Goal: Task Accomplishment & Management: Use online tool/utility

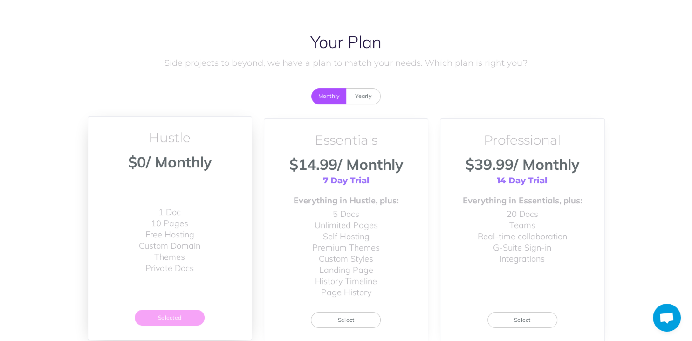
scroll to position [81, 0]
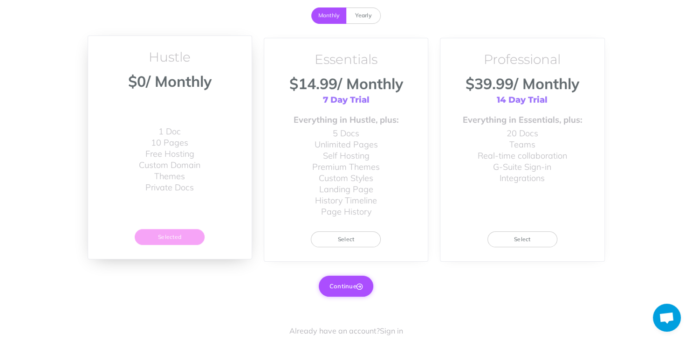
click at [362, 284] on icon "button" at bounding box center [359, 286] width 6 height 6
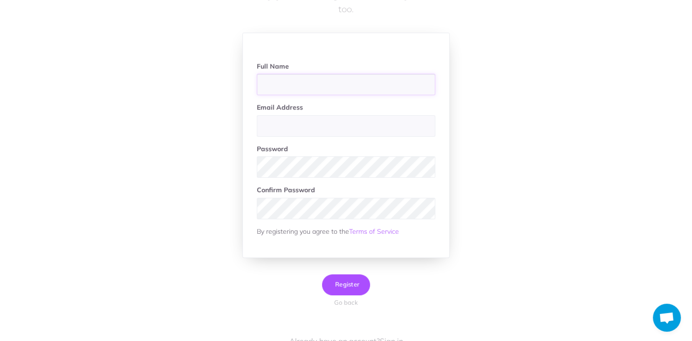
click at [301, 80] on input "text" at bounding box center [346, 84] width 178 height 21
type input "[PERSON_NAME]"
click at [355, 119] on input "email" at bounding box center [346, 125] width 178 height 21
paste input "mailstarkparker004@gmail.com"
type input "mailstarkparker004@gmail.com"
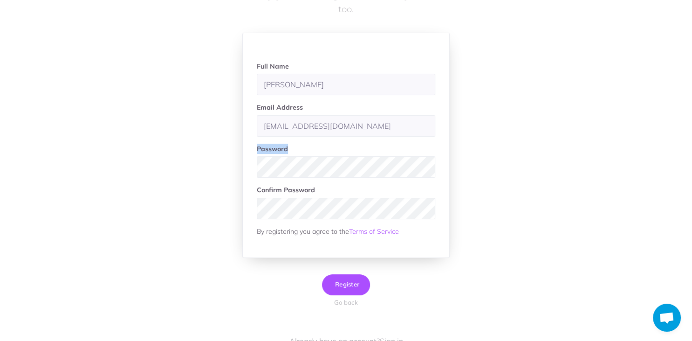
click at [301, 208] on div "Account Let's get your acount credentials setup. Don't worry, you can change al…" at bounding box center [346, 143] width 531 height 383
click at [352, 282] on span "Register" at bounding box center [346, 283] width 27 height 7
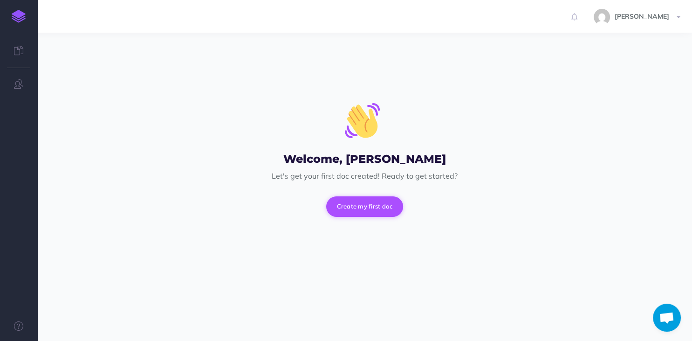
click at [366, 208] on button "Create my first doc" at bounding box center [364, 206] width 77 height 21
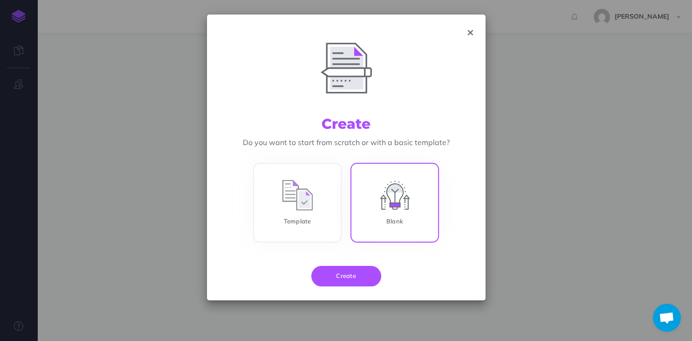
click at [392, 206] on input "Blank" at bounding box center [394, 204] width 89 height 80
radio input "true"
click at [354, 272] on button "Create" at bounding box center [346, 276] width 70 height 21
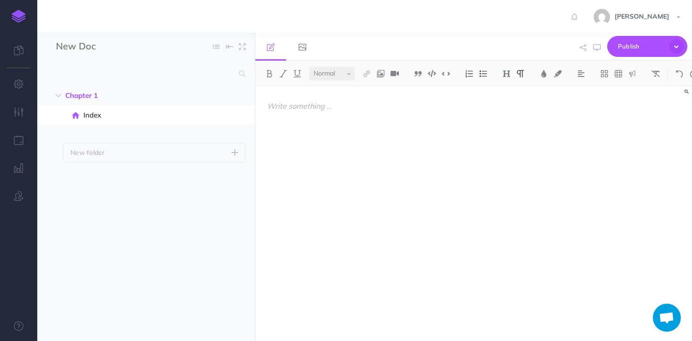
select select "null"
click at [135, 51] on input "New Doc" at bounding box center [110, 47] width 109 height 14
paste input "PC [PERSON_NAME] Download, Install, and Reinstall Already Purchased with Licens…"
type input "PC [PERSON_NAME] Download, Install, and Reinstall Already Purchased with Licens…"
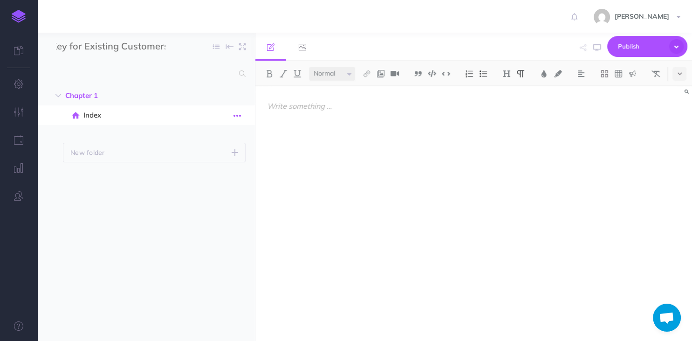
click at [234, 114] on icon "button" at bounding box center [236, 115] width 7 height 11
click at [201, 166] on link "Duplicate" at bounding box center [211, 162] width 70 height 15
select select "null"
click at [241, 136] on button "button" at bounding box center [237, 135] width 17 height 12
click at [204, 195] on link "Settings" at bounding box center [211, 197] width 70 height 15
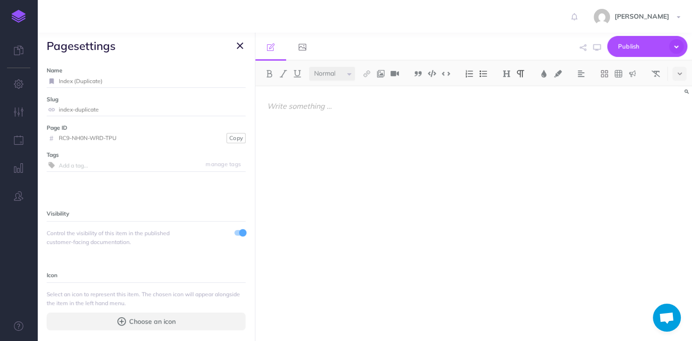
click at [138, 78] on input "Index (Duplicate)" at bounding box center [152, 81] width 187 height 12
paste input "PC [PERSON_NAME] Download, Install, and Reinstall Already Purchased with Licens…"
type input "PC [PERSON_NAME] Download, Install, and Reinstall Already Purchased with Licens…"
click at [137, 113] on input "index-duplicate" at bounding box center [152, 109] width 187 height 12
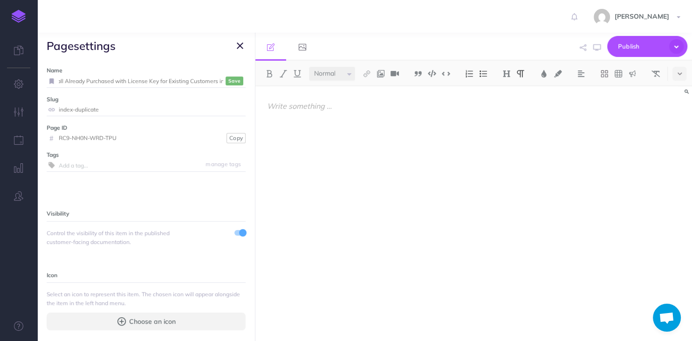
paste input "pc-matic-download-install-and-reinstall-already-purchased-with-license-key-for-…"
type input "pc-matic-download-install-and-reinstall-already-purchased-with-license-key-for-…"
click at [240, 112] on small "Save" at bounding box center [234, 109] width 12 height 7
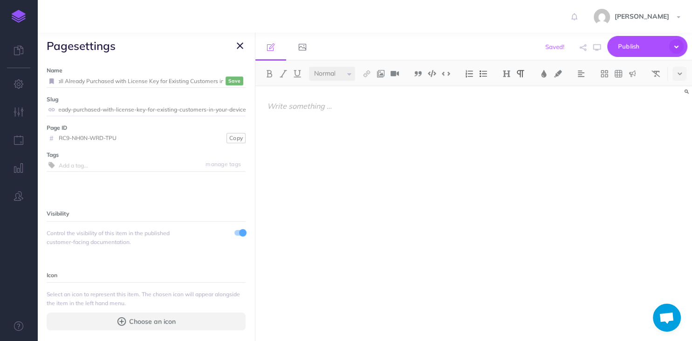
click at [235, 79] on small "Save" at bounding box center [234, 80] width 12 height 7
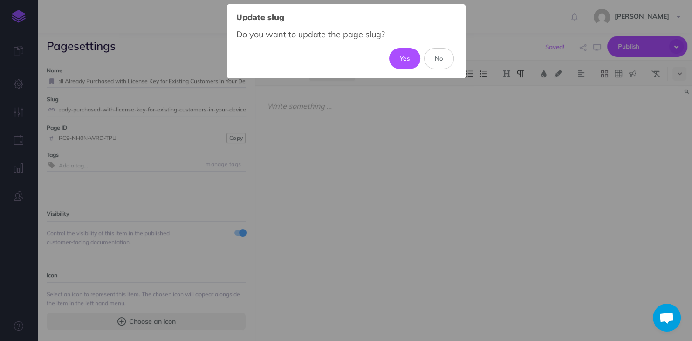
scroll to position [0, 110]
click at [406, 64] on button "Yes" at bounding box center [404, 58] width 31 height 21
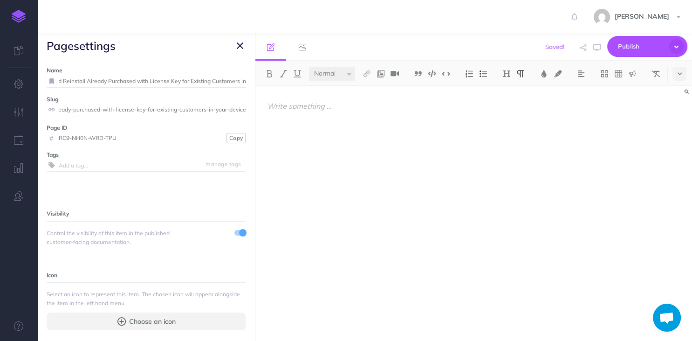
click at [240, 45] on icon "button" at bounding box center [240, 45] width 7 height 11
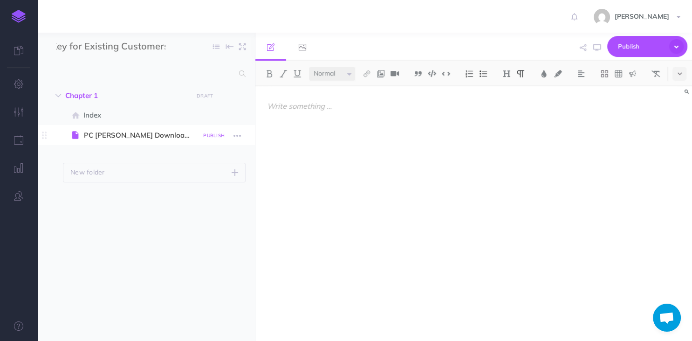
click at [220, 137] on small "PUBLISH" at bounding box center [213, 135] width 21 height 6
click at [211, 213] on button "Publish" at bounding box center [206, 214] width 30 height 16
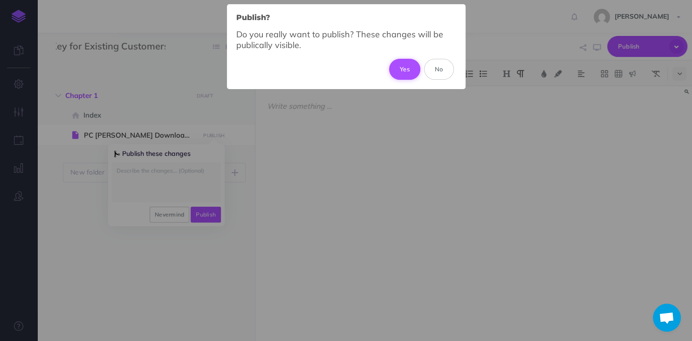
click at [407, 72] on button "Yes" at bounding box center [404, 69] width 31 height 21
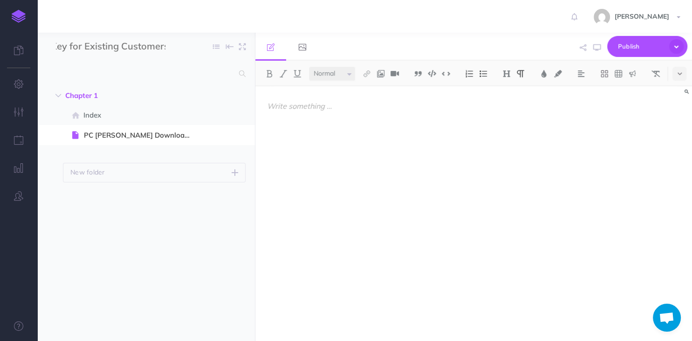
click at [308, 107] on p at bounding box center [473, 105] width 413 height 11
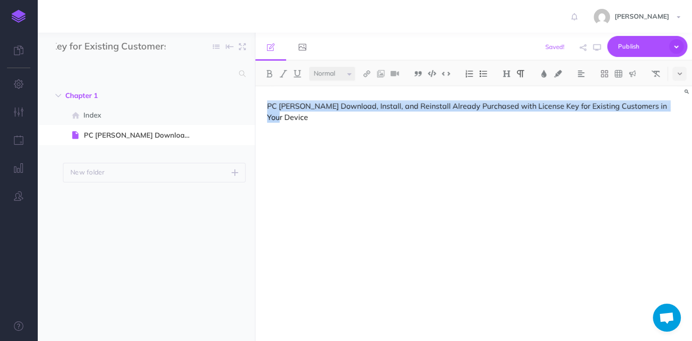
drag, startPoint x: 670, startPoint y: 107, endPoint x: 255, endPoint y: 93, distance: 414.9
click at [255, 93] on div "PC [PERSON_NAME] Download, Install, and Reinstall Already Purchased with Licens…" at bounding box center [473, 213] width 437 height 254
click at [504, 75] on img at bounding box center [506, 73] width 8 height 7
click at [506, 92] on button "H1" at bounding box center [506, 90] width 14 height 14
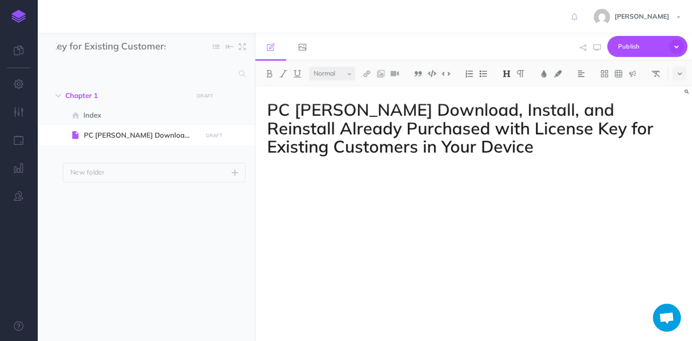
click at [473, 178] on div "PC [PERSON_NAME] Download, Install, and Reinstall Already Purchased with Licens…" at bounding box center [473, 208] width 437 height 245
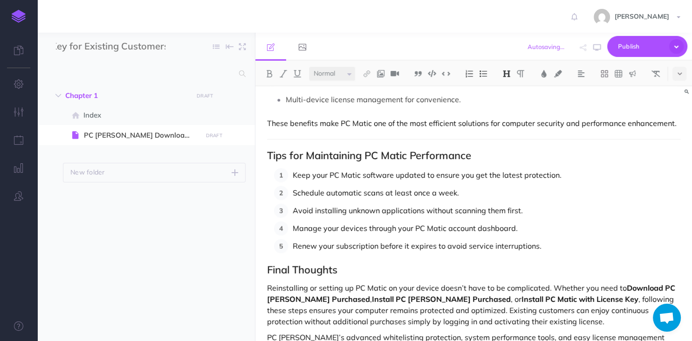
click at [482, 199] on ol "Keep your PC Matic software updated to ensure you get the latest protection. Sc…" at bounding box center [477, 210] width 406 height 85
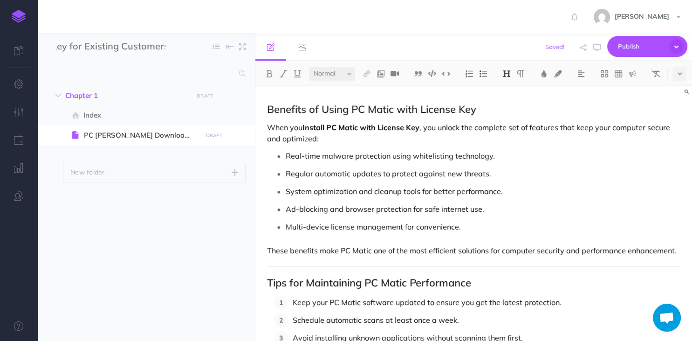
scroll to position [1523, 0]
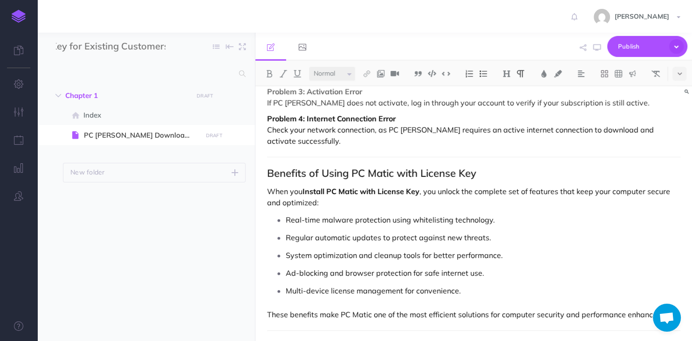
click at [269, 340] on h2 "Tips for Maintaining PC Matic Performance" at bounding box center [473, 346] width 413 height 11
click at [268, 167] on h2 "Benefits of Using PC Matic with License Key" at bounding box center [473, 172] width 413 height 11
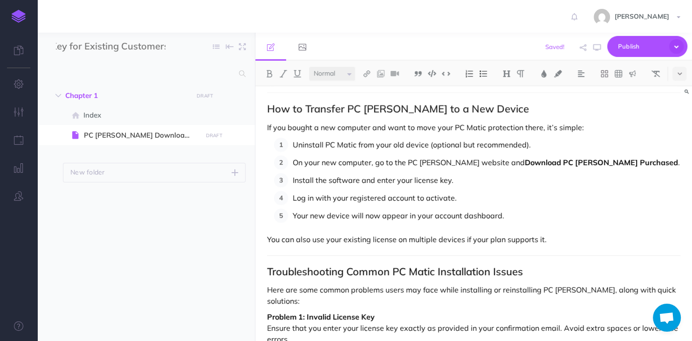
scroll to position [1211, 0]
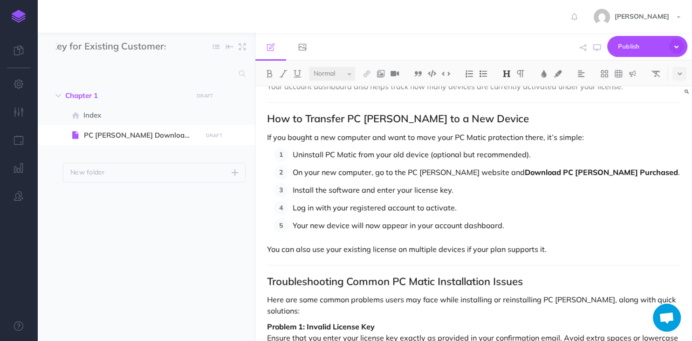
click at [267, 275] on h2 "Troubleshooting Common PC Matic Installation Issues" at bounding box center [473, 280] width 413 height 11
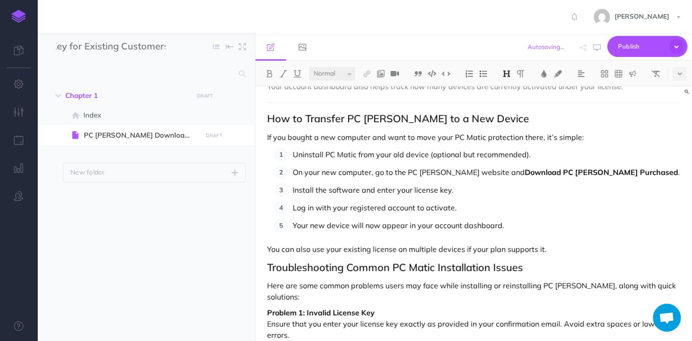
scroll to position [1116, 0]
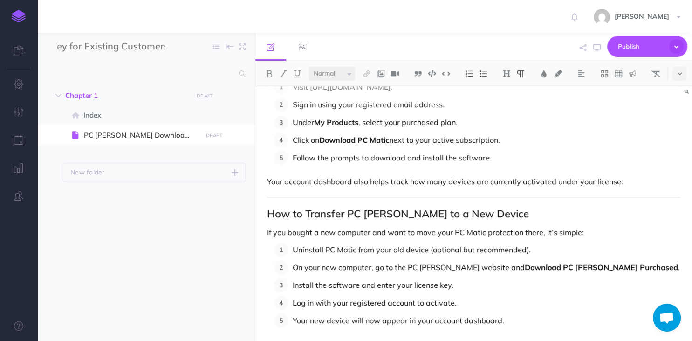
click at [269, 208] on h2 "How to Transfer PC [PERSON_NAME] to a New Device" at bounding box center [473, 213] width 413 height 11
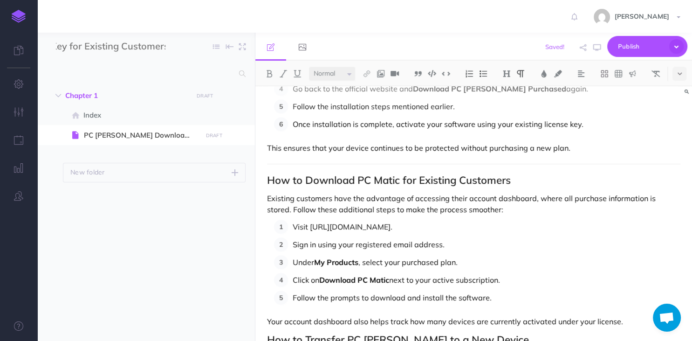
scroll to position [925, 0]
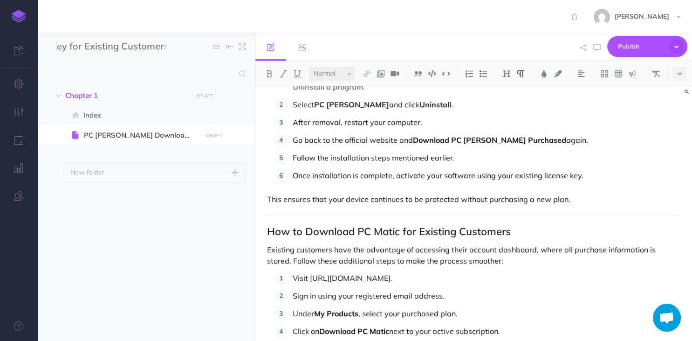
click at [266, 218] on div "PC [PERSON_NAME] Download, Install, and Reinstall Already Purchased with Licens…" at bounding box center [473, 138] width 437 height 1955
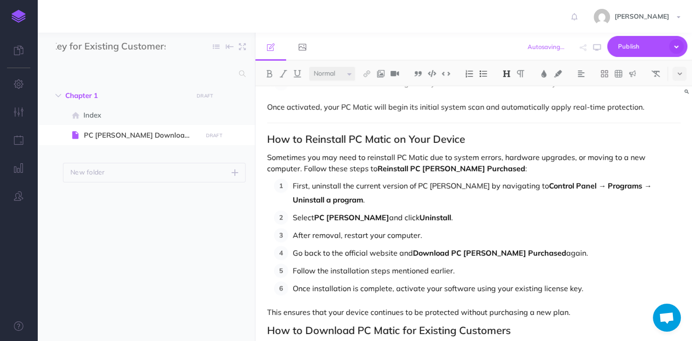
scroll to position [738, 0]
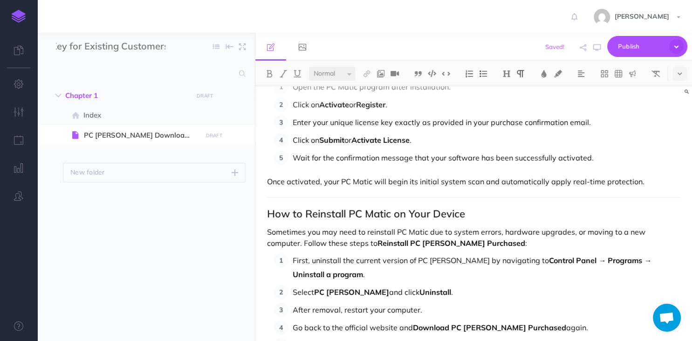
click at [269, 208] on h2 "How to Reinstall PC Matic on Your Device" at bounding box center [473, 213] width 413 height 11
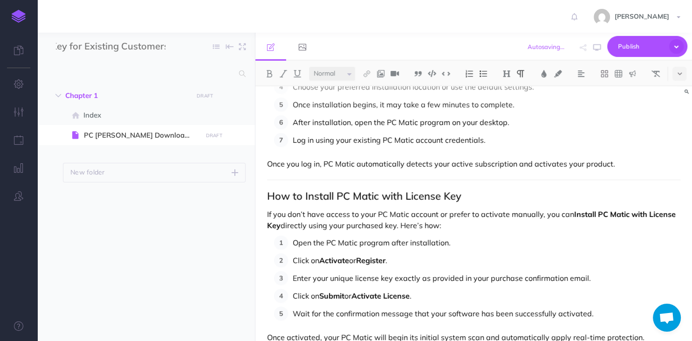
scroll to position [529, 0]
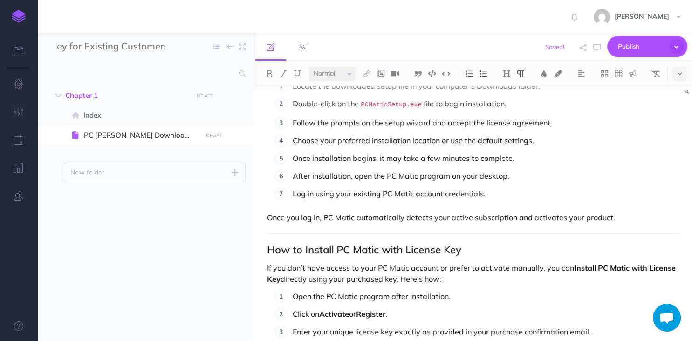
click at [267, 244] on h2 "How to Install PC Matic with License Key" at bounding box center [473, 249] width 413 height 11
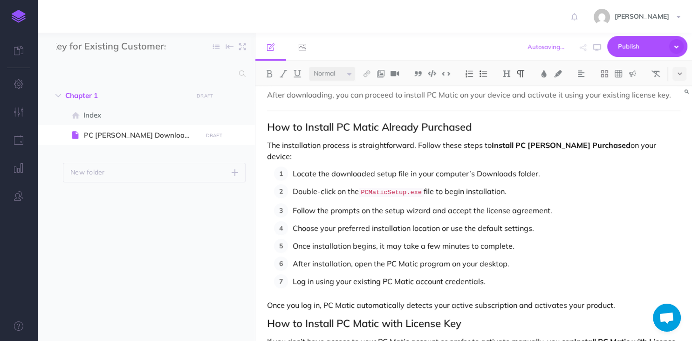
scroll to position [331, 0]
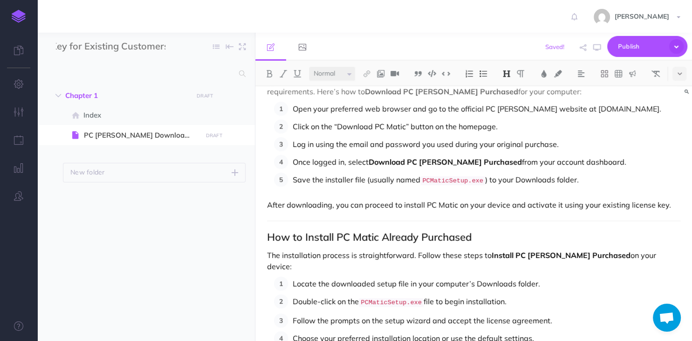
click at [268, 233] on h2 "How to Install PC Matic Already Purchased" at bounding box center [473, 236] width 413 height 11
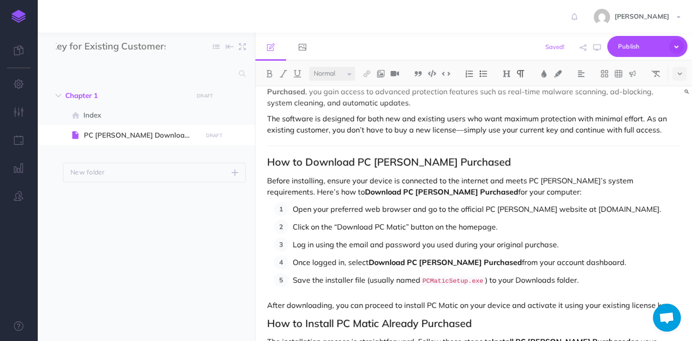
scroll to position [209, 0]
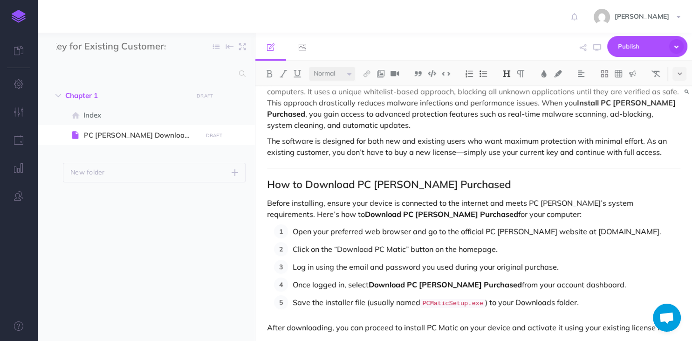
click at [268, 183] on h2 "How to Download PC [PERSON_NAME] Purchased" at bounding box center [473, 183] width 413 height 11
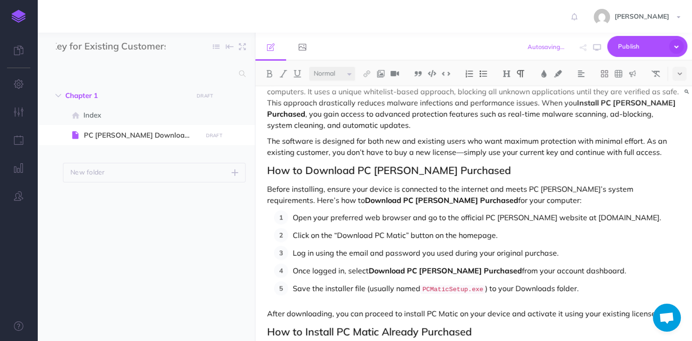
scroll to position [136, 0]
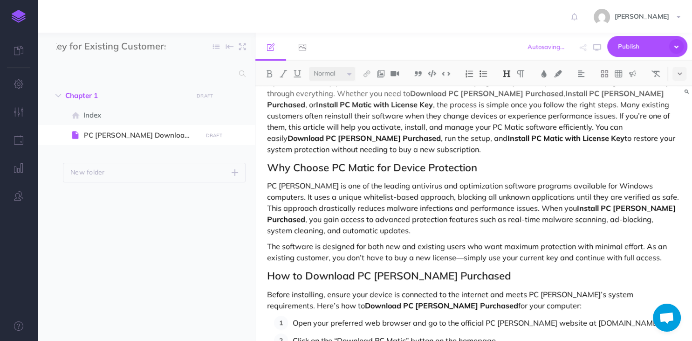
scroll to position [10, 0]
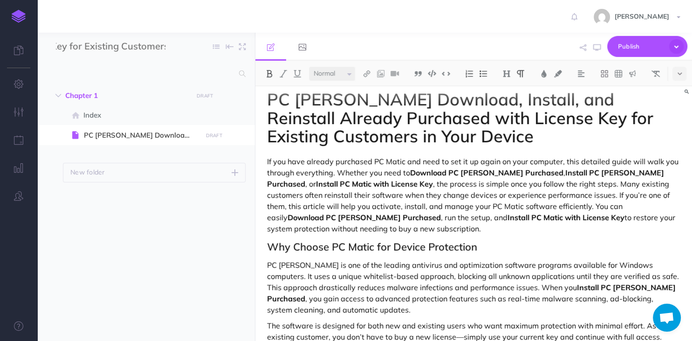
drag, startPoint x: 411, startPoint y: 169, endPoint x: 552, endPoint y: 169, distance: 140.7
click at [552, 169] on p "If you have already purchased PC Matic and need to set it up again on your comp…" at bounding box center [473, 195] width 413 height 78
click at [362, 70] on button at bounding box center [367, 74] width 14 height 14
click at [370, 88] on icon at bounding box center [366, 90] width 7 height 7
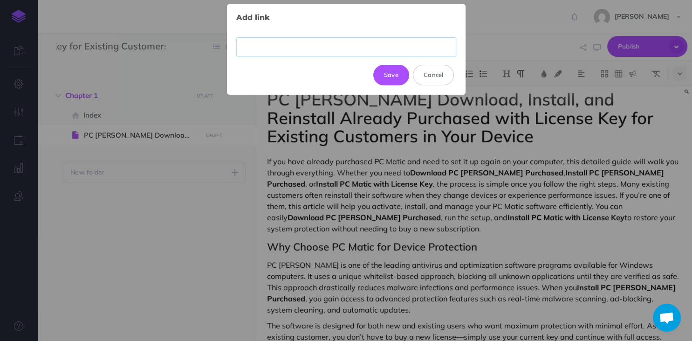
paste input "[URL][DOMAIN_NAME]"
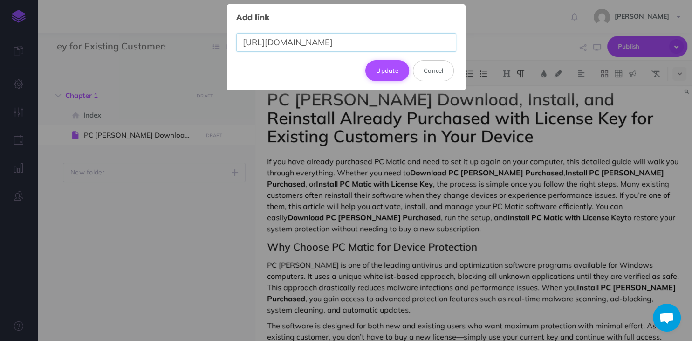
type input "[URL][DOMAIN_NAME]"
click at [395, 73] on button "Update" at bounding box center [387, 70] width 44 height 21
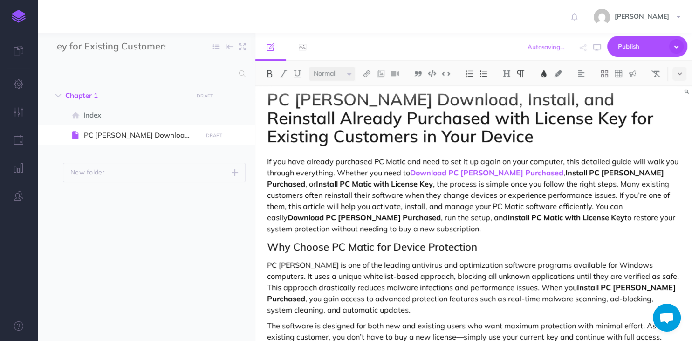
click at [541, 70] on button at bounding box center [544, 74] width 14 height 14
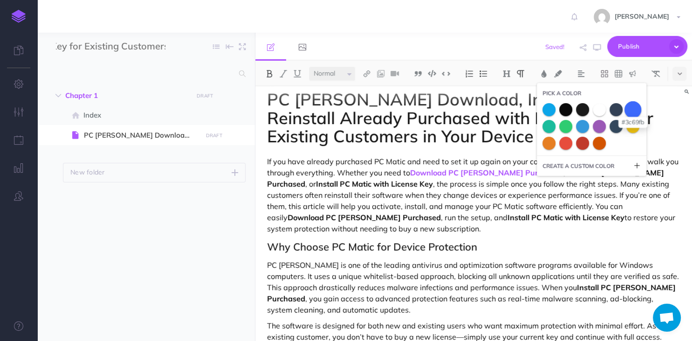
click at [638, 109] on span at bounding box center [632, 109] width 17 height 17
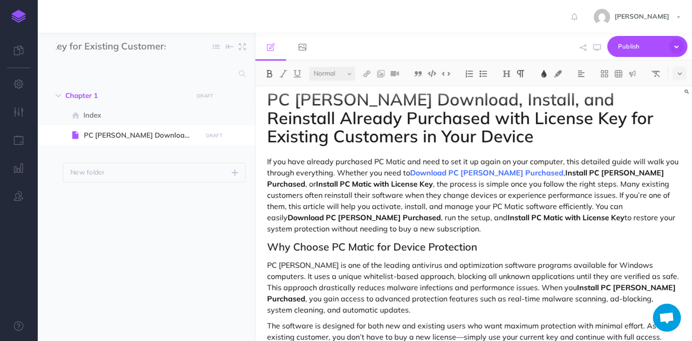
click at [567, 208] on p "If you have already purchased PC Matic and need to set it up again on your comp…" at bounding box center [473, 195] width 413 height 78
click at [553, 172] on p "If you have already purchased PC Matic and need to set it up again on your comp…" at bounding box center [473, 195] width 413 height 78
click at [555, 173] on strong "Install PC [PERSON_NAME] Purchased" at bounding box center [466, 178] width 399 height 21
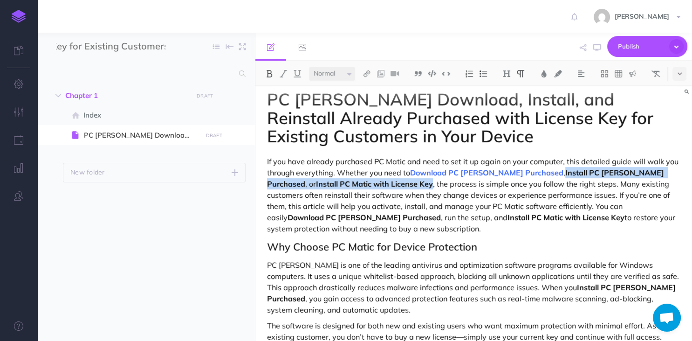
drag, startPoint x: 555, startPoint y: 172, endPoint x: 433, endPoint y: 182, distance: 122.0
click at [433, 182] on p "If you have already purchased PC Matic and need to set it up again on your comp…" at bounding box center [473, 195] width 413 height 78
click at [369, 74] on img at bounding box center [366, 73] width 8 height 7
click at [370, 88] on icon at bounding box center [366, 90] width 7 height 7
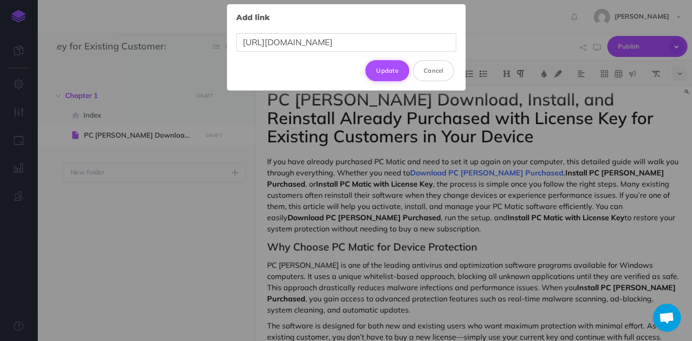
type input "[URL][DOMAIN_NAME]"
click at [386, 73] on button "Update" at bounding box center [387, 70] width 44 height 21
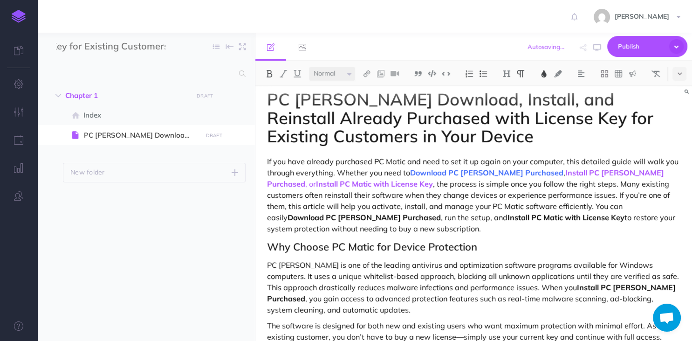
click at [549, 75] on button at bounding box center [544, 74] width 14 height 14
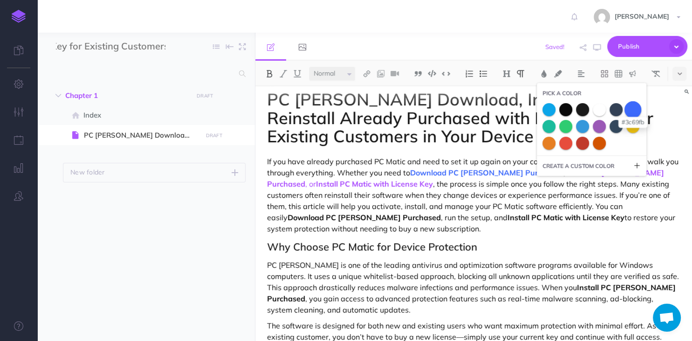
click at [634, 106] on span at bounding box center [632, 109] width 17 height 17
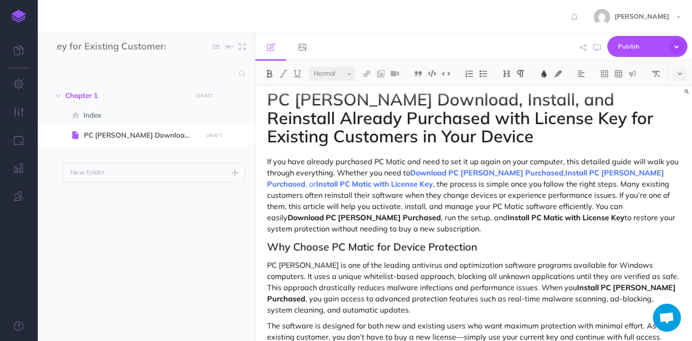
click at [507, 218] on strong "Install PC Matic with License Key" at bounding box center [565, 216] width 117 height 9
drag, startPoint x: 642, startPoint y: 206, endPoint x: 367, endPoint y: 215, distance: 275.1
click at [367, 215] on strong "Download PC [PERSON_NAME] Purchased" at bounding box center [363, 216] width 153 height 9
click at [364, 70] on img at bounding box center [366, 73] width 8 height 7
click at [369, 89] on icon at bounding box center [366, 90] width 7 height 7
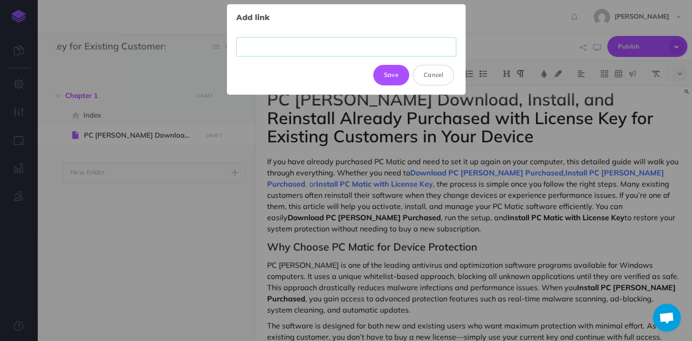
paste input "[URL][DOMAIN_NAME]"
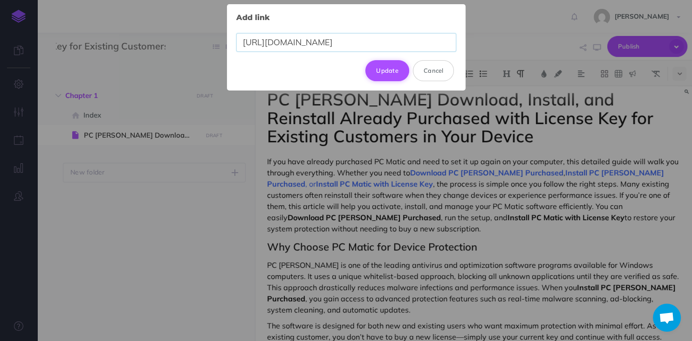
type input "[URL][DOMAIN_NAME]"
click at [394, 73] on button "Update" at bounding box center [387, 70] width 44 height 21
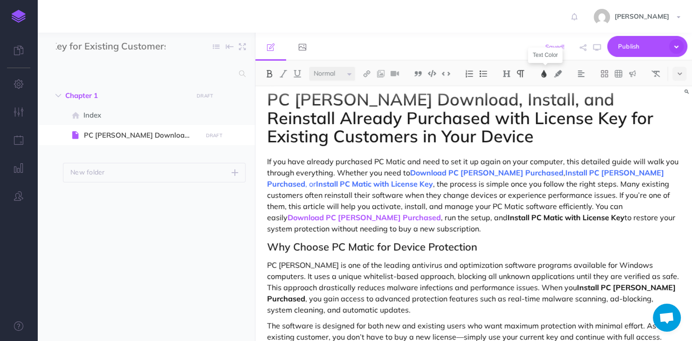
click at [548, 74] on img at bounding box center [544, 73] width 8 height 7
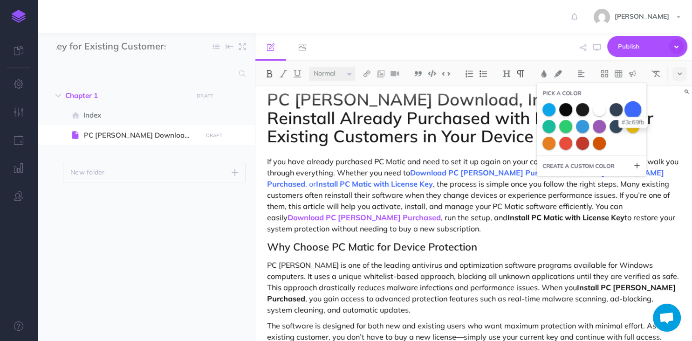
click at [630, 109] on span at bounding box center [632, 109] width 17 height 17
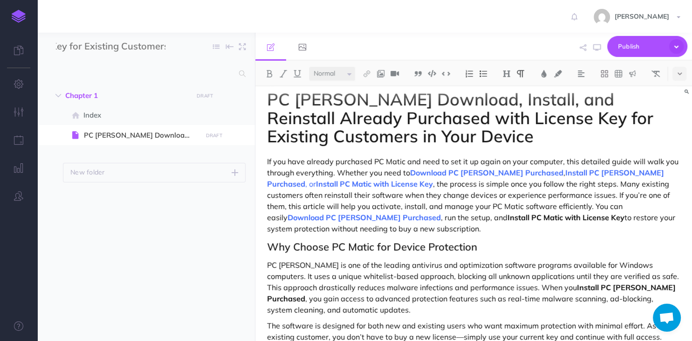
click at [452, 225] on p "If you have already purchased PC Matic and need to set it up again on your comp…" at bounding box center [473, 195] width 413 height 78
drag, startPoint x: 437, startPoint y: 216, endPoint x: 551, endPoint y: 218, distance: 114.6
click at [551, 218] on strong "Install PC Matic with License Key" at bounding box center [565, 216] width 117 height 9
click at [367, 72] on img at bounding box center [366, 73] width 8 height 7
click at [369, 87] on icon at bounding box center [366, 90] width 7 height 7
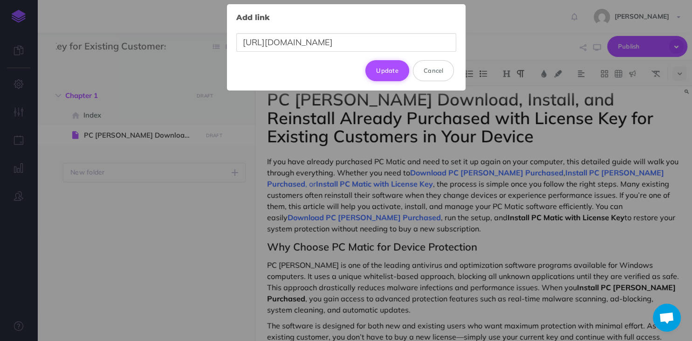
type input "[URL][DOMAIN_NAME]"
click at [393, 71] on button "Update" at bounding box center [387, 70] width 44 height 21
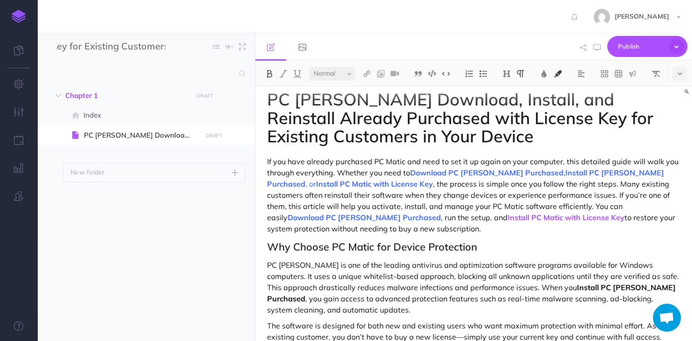
click at [560, 71] on img at bounding box center [558, 73] width 8 height 7
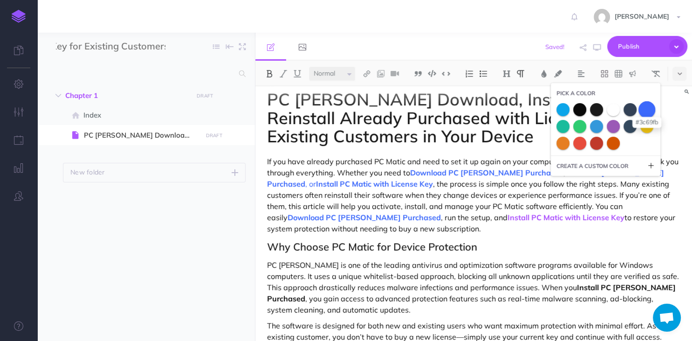
click at [645, 109] on span at bounding box center [646, 109] width 17 height 17
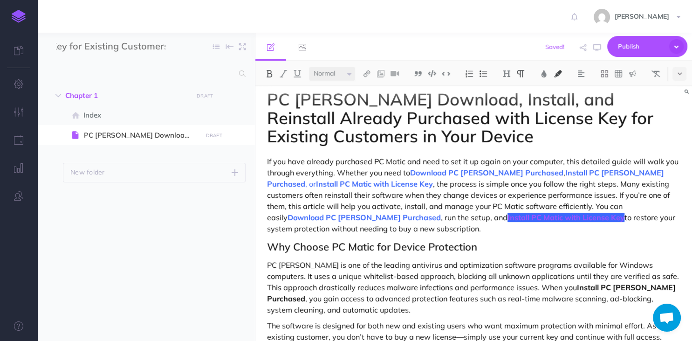
click at [588, 252] on h2 "Why Choose PC Matic for Device Protection" at bounding box center [473, 246] width 413 height 11
click at [622, 47] on span "Publish" at bounding box center [641, 46] width 47 height 14
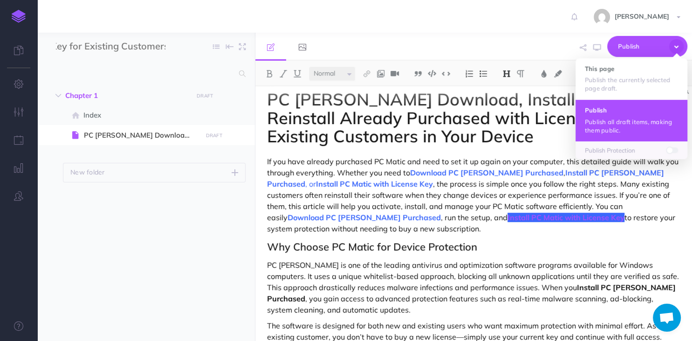
click at [604, 118] on p "Publish all draft items, making them public." at bounding box center [631, 125] width 93 height 17
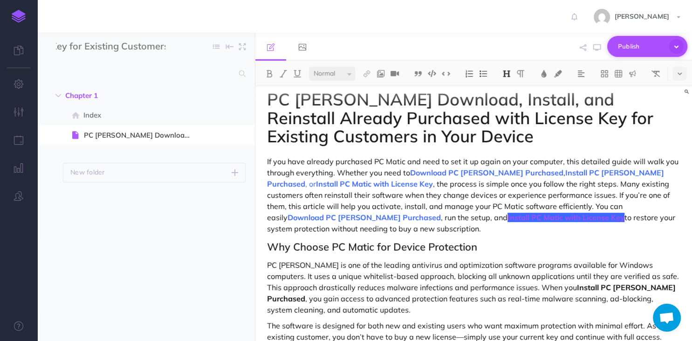
click at [635, 41] on span "Publish" at bounding box center [641, 46] width 47 height 14
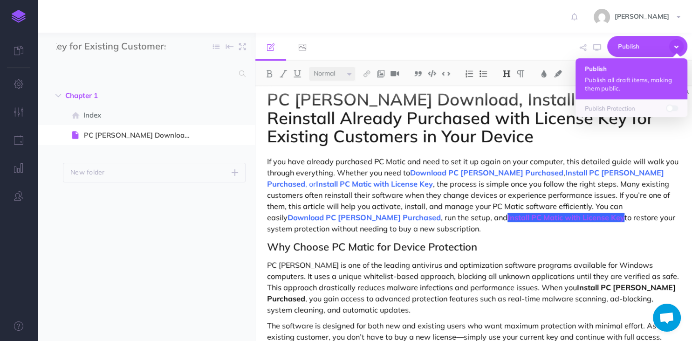
click at [609, 81] on p "Publish all draft items, making them public." at bounding box center [631, 83] width 93 height 17
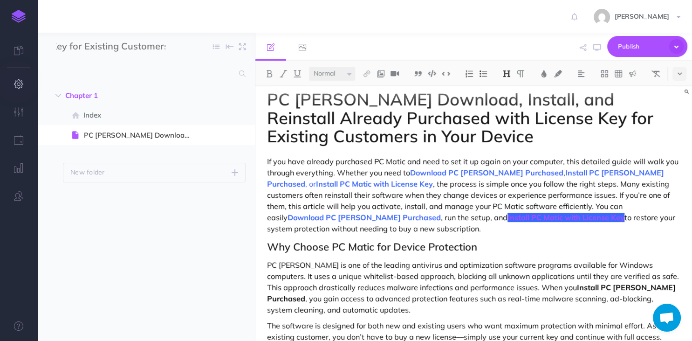
click at [19, 82] on icon "button" at bounding box center [19, 83] width 10 height 9
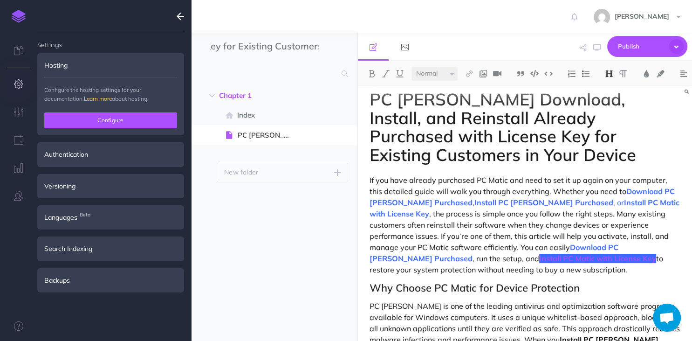
click at [108, 125] on button "Configure" at bounding box center [110, 120] width 133 height 16
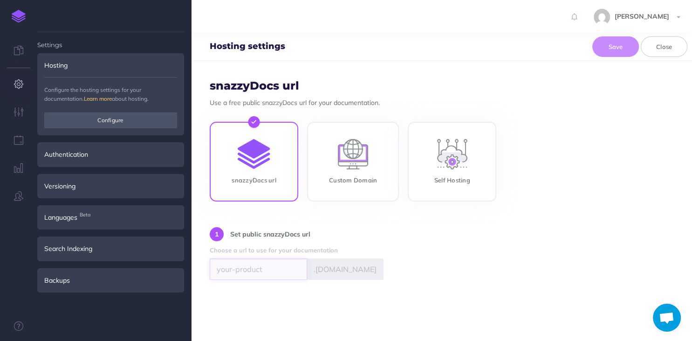
click at [260, 269] on input "text" at bounding box center [258, 268] width 97 height 21
type input "pcmatic"
click at [451, 249] on div "1 Set public snazzyDocs url Choose a url to use for your documentation pcmatic …" at bounding box center [442, 253] width 464 height 52
click at [609, 38] on button "Save" at bounding box center [615, 46] width 47 height 21
click at [279, 292] on span "[URL][DOMAIN_NAME]" at bounding box center [244, 291] width 69 height 8
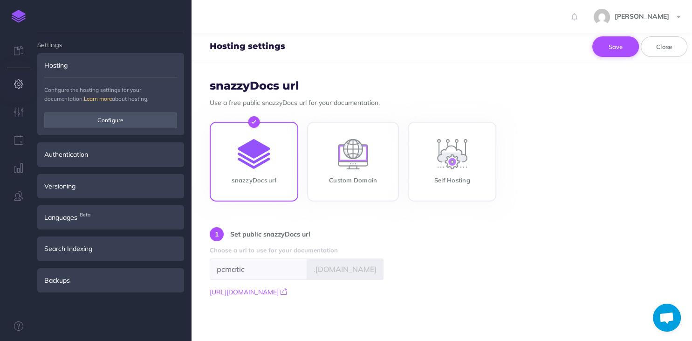
click at [623, 48] on button "Save" at bounding box center [615, 46] width 47 height 21
click at [663, 48] on button "Close" at bounding box center [664, 46] width 47 height 21
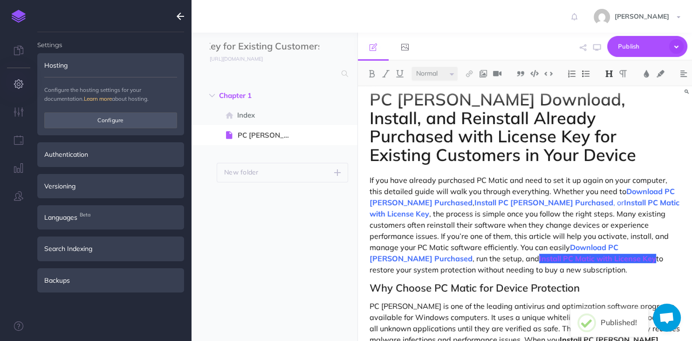
click at [184, 19] on icon "button" at bounding box center [180, 16] width 7 height 11
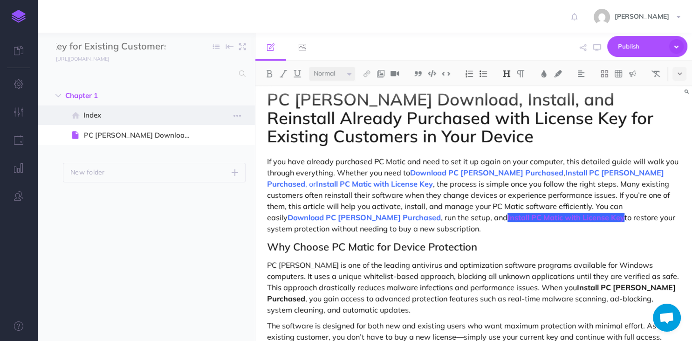
click at [123, 113] on span "Index" at bounding box center [141, 114] width 116 height 11
select select "null"
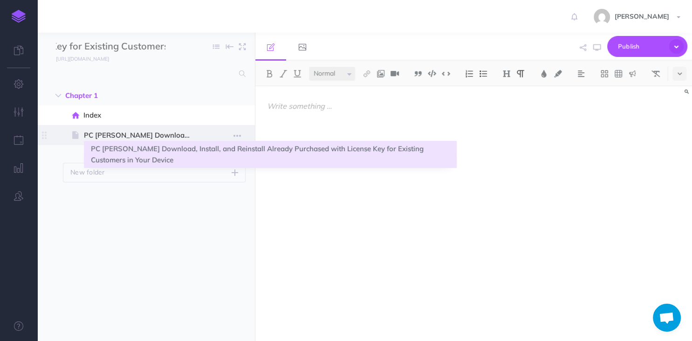
click at [129, 133] on span "PC [PERSON_NAME] Download, Install, and Reinstall Already Purchased with Licens…" at bounding box center [141, 135] width 115 height 11
select select "null"
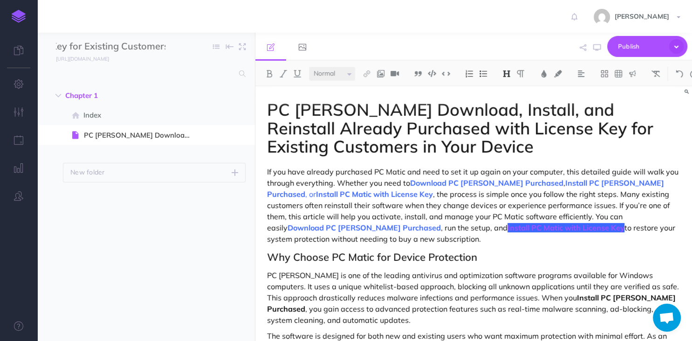
click at [418, 168] on p "If you have already purchased PC Matic and need to set it up again on your comp…" at bounding box center [473, 205] width 413 height 78
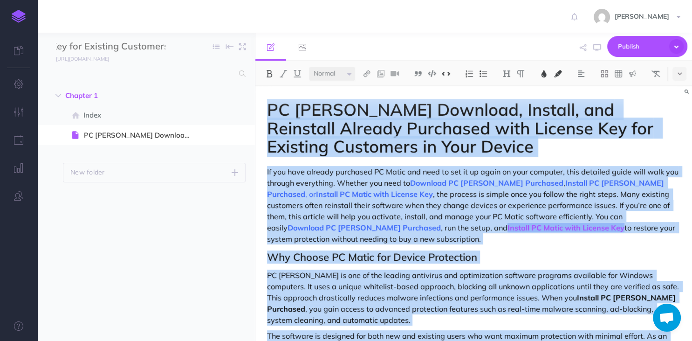
copy div "LO Ipsum Dolorsit, Ametcon, adi Elitseddo Eiusmod Temporinc utla Etdolor Mag al…"
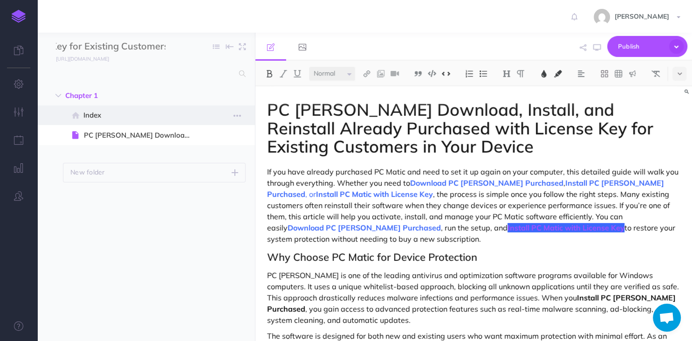
click at [136, 118] on span "Index" at bounding box center [141, 114] width 116 height 11
select select "null"
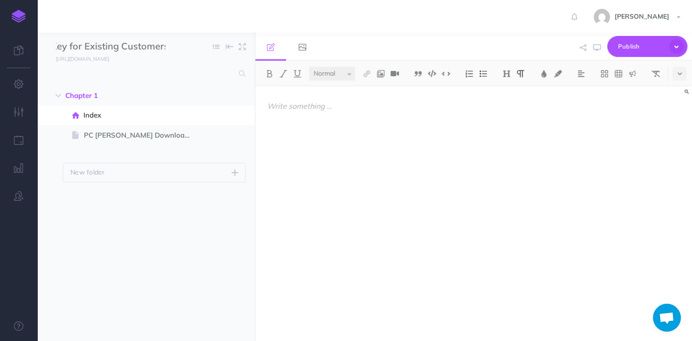
click at [454, 138] on div at bounding box center [473, 208] width 437 height 245
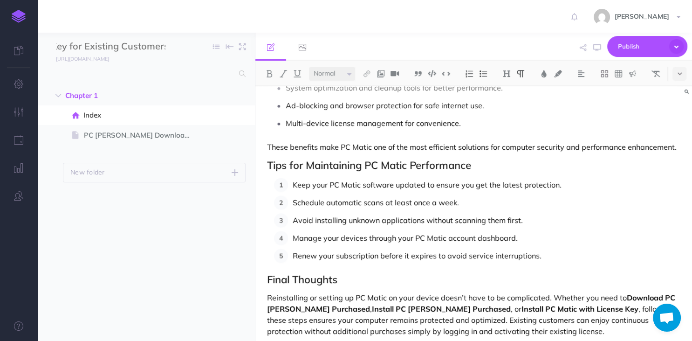
click at [523, 213] on p "Avoid installing unknown applications without scanning them first." at bounding box center [487, 220] width 388 height 14
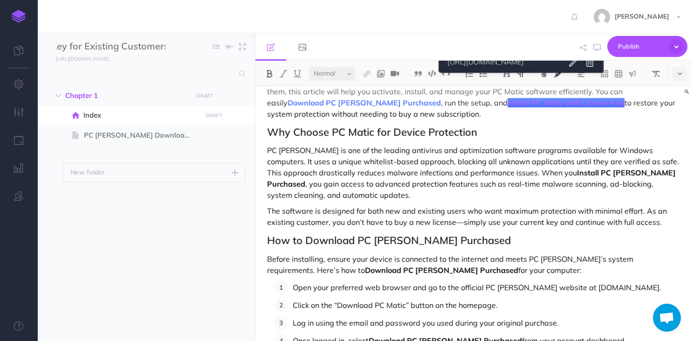
scroll to position [13, 0]
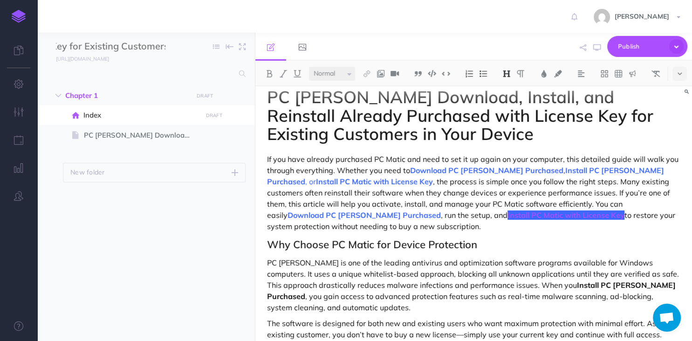
click at [540, 207] on p "If you have already purchased PC Matic and need to set it up again on your comp…" at bounding box center [473, 192] width 413 height 78
click at [568, 191] on p "If you have already purchased PC Matic and need to set it up again on your comp…" at bounding box center [473, 192] width 413 height 78
drag, startPoint x: 553, startPoint y: 215, endPoint x: 445, endPoint y: 221, distance: 107.8
click at [445, 221] on p "If you have already purchased PC Matic and need to set it up again on your comp…" at bounding box center [473, 192] width 413 height 78
click at [444, 221] on p "If you have already purchased PC Matic and need to set it up again on your comp…" at bounding box center [473, 192] width 413 height 78
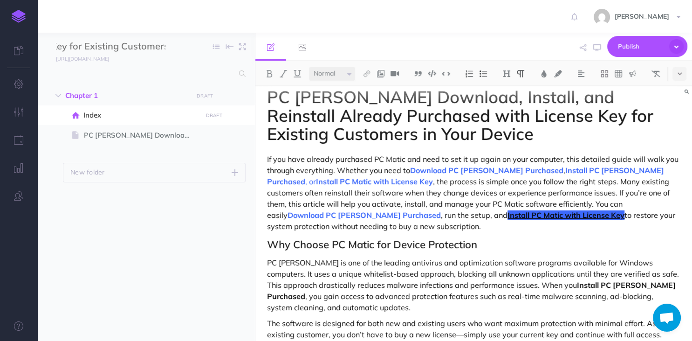
click at [507, 215] on span "Install PC Matic with License Key" at bounding box center [565, 214] width 117 height 9
click at [547, 74] on img at bounding box center [544, 73] width 8 height 7
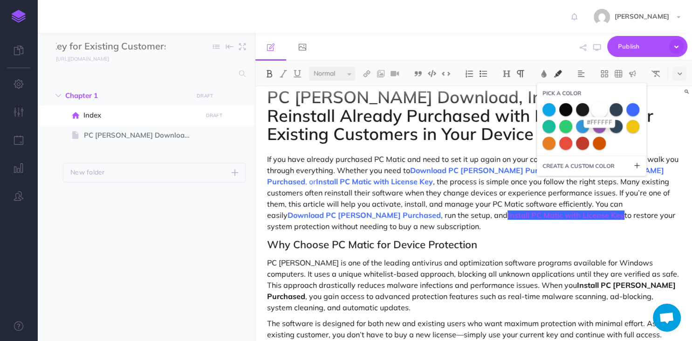
click at [597, 114] on span at bounding box center [599, 109] width 17 height 17
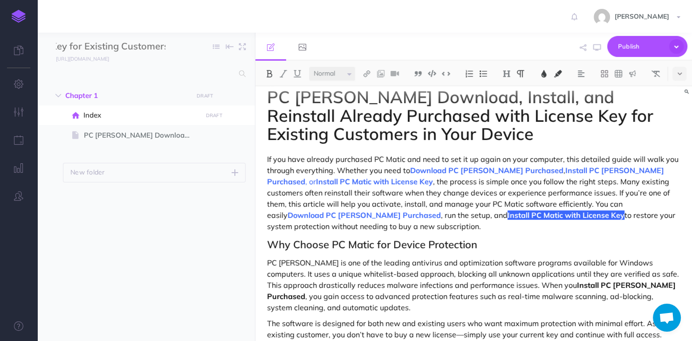
click at [565, 228] on p "If you have already purchased PC Matic and need to set it up again on your comp…" at bounding box center [473, 192] width 413 height 78
click at [573, 203] on p "If you have already purchased PC Matic and need to set it up again on your comp…" at bounding box center [473, 192] width 413 height 78
click at [552, 216] on span "Install PC Matic with License Key" at bounding box center [565, 214] width 117 height 9
click at [560, 75] on img at bounding box center [558, 73] width 8 height 7
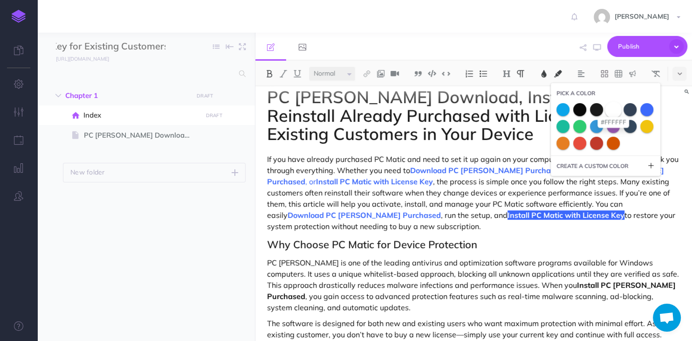
click at [613, 113] on span at bounding box center [613, 109] width 17 height 17
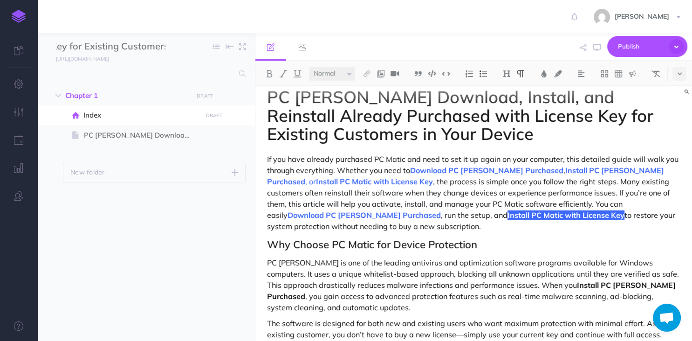
click at [596, 213] on p "If you have already purchased PC Matic and need to set it up again on your comp…" at bounding box center [473, 192] width 413 height 78
click at [573, 196] on p "If you have already purchased PC Matic and need to set it up again on your comp…" at bounding box center [473, 192] width 413 height 78
drag, startPoint x: 436, startPoint y: 213, endPoint x: 463, endPoint y: 216, distance: 27.2
click at [463, 216] on p "If you have already purchased PC Matic and need to set it up again on your comp…" at bounding box center [473, 192] width 413 height 78
drag, startPoint x: 435, startPoint y: 214, endPoint x: 508, endPoint y: 214, distance: 72.7
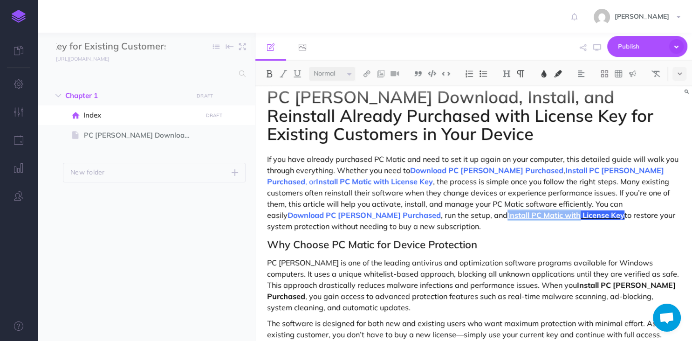
click at [508, 214] on p "If you have already purchased PC Matic and need to set it up again on your comp…" at bounding box center [473, 192] width 413 height 78
click at [535, 223] on p "If you have already purchased PC Matic and need to set it up again on your comp…" at bounding box center [473, 192] width 413 height 78
click at [452, 220] on p "If you have already purchased PC Matic and need to set it up again on your comp…" at bounding box center [473, 192] width 413 height 78
drag, startPoint x: 435, startPoint y: 213, endPoint x: 552, endPoint y: 217, distance: 117.5
click at [552, 217] on p "If you have already purchased PC Matic and need to set it up again on your comp…" at bounding box center [473, 192] width 413 height 78
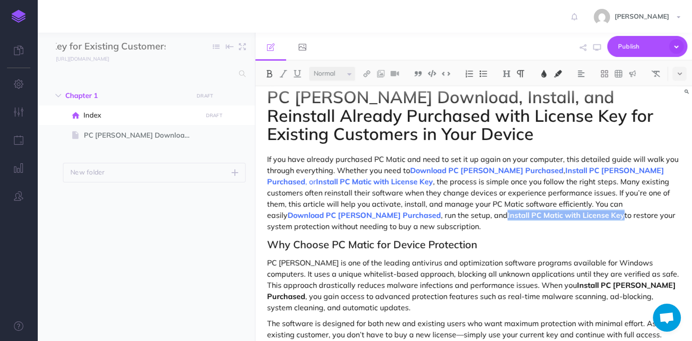
click at [554, 73] on button at bounding box center [558, 74] width 14 height 14
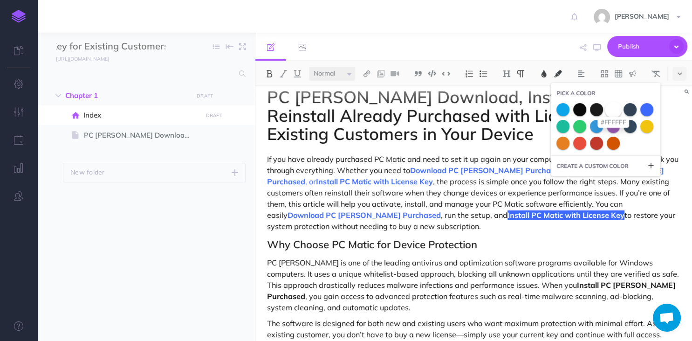
click at [612, 108] on span at bounding box center [613, 109] width 17 height 17
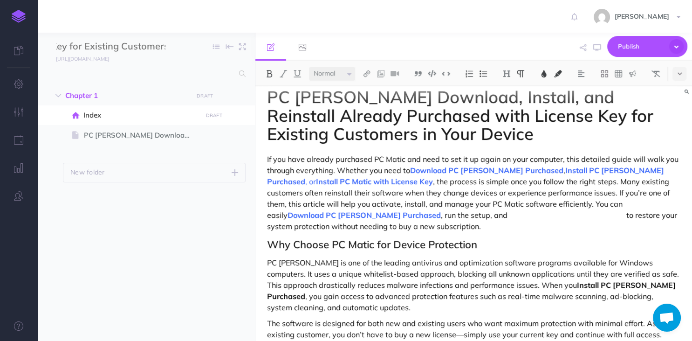
click at [572, 217] on p "If you have already purchased PC Matic and need to set it up again on your comp…" at bounding box center [473, 192] width 413 height 78
click at [507, 215] on span "Install PC Matic with License Key" at bounding box center [565, 214] width 117 height 9
click at [559, 75] on img at bounding box center [558, 73] width 8 height 7
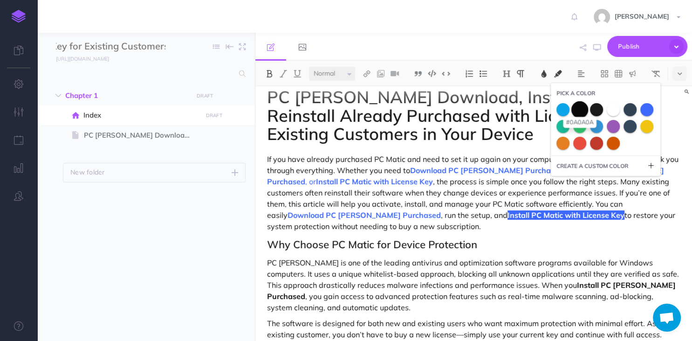
click at [587, 109] on span at bounding box center [579, 109] width 17 height 17
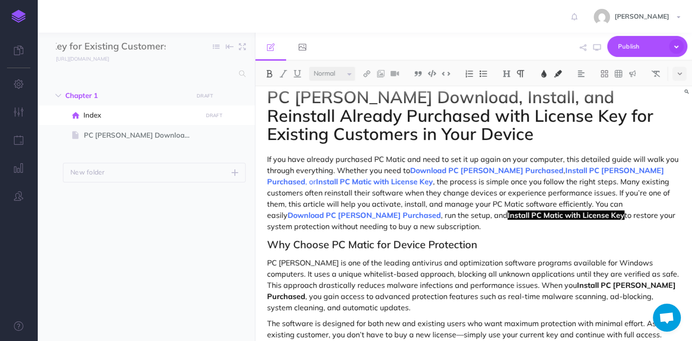
click at [579, 195] on p "If you have already purchased PC Matic and need to set it up again on your comp…" at bounding box center [473, 192] width 413 height 78
click at [580, 212] on p "If you have already purchased PC Matic and need to set it up again on your comp…" at bounding box center [473, 192] width 413 height 78
drag, startPoint x: 553, startPoint y: 215, endPoint x: 435, endPoint y: 213, distance: 117.4
click at [435, 213] on p "If you have already purchased PC Matic and need to set it up again on your comp…" at bounding box center [473, 192] width 413 height 78
click at [547, 76] on img at bounding box center [544, 73] width 8 height 7
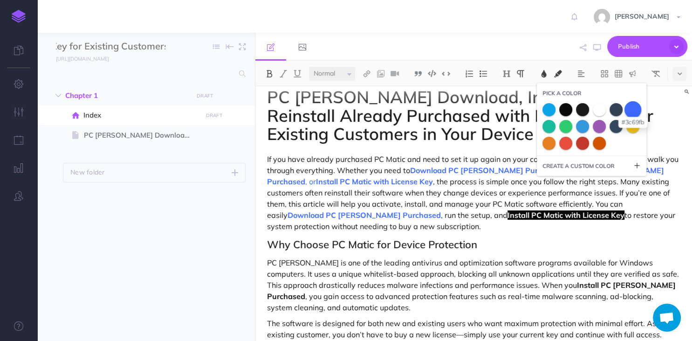
click at [633, 109] on span at bounding box center [632, 109] width 17 height 17
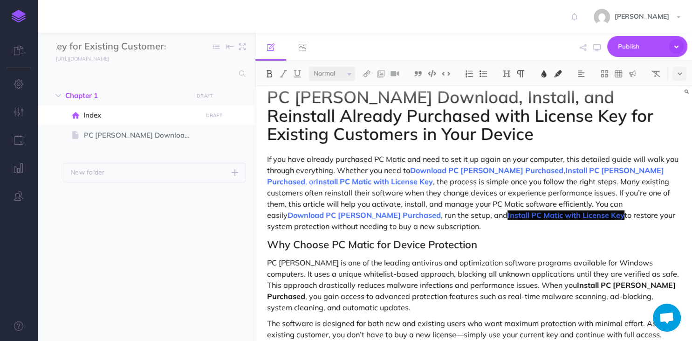
click at [586, 220] on p "If you have already purchased PC Matic and need to set it up again on your comp…" at bounding box center [473, 192] width 413 height 78
click at [564, 192] on p "If you have already purchased PC Matic and need to set it up again on your comp…" at bounding box center [473, 192] width 413 height 78
drag, startPoint x: 553, startPoint y: 214, endPoint x: 435, endPoint y: 214, distance: 117.9
click at [435, 214] on p "If you have already purchased PC Matic and need to set it up again on your comp…" at bounding box center [473, 192] width 413 height 78
click at [512, 223] on p "If you have already purchased PC Matic and need to set it up again on your comp…" at bounding box center [473, 192] width 413 height 78
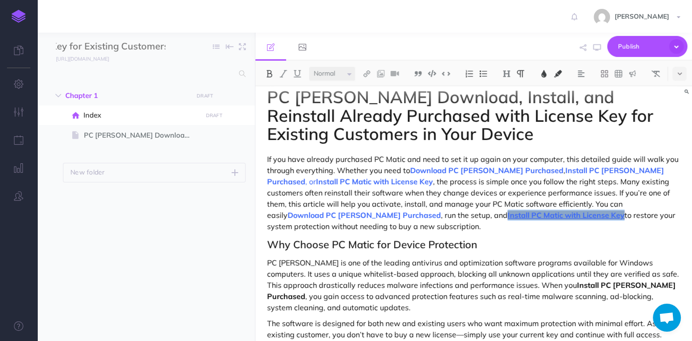
drag, startPoint x: 553, startPoint y: 212, endPoint x: 436, endPoint y: 212, distance: 116.5
click at [436, 212] on p "If you have already purchased PC Matic and need to set it up again on your comp…" at bounding box center [473, 192] width 413 height 78
copy span "Install PC Matic with License Key"
click at [435, 217] on p "If you have already purchased PC Matic and need to set it up again on your comp…" at bounding box center [473, 192] width 413 height 78
click at [364, 74] on img at bounding box center [366, 73] width 8 height 7
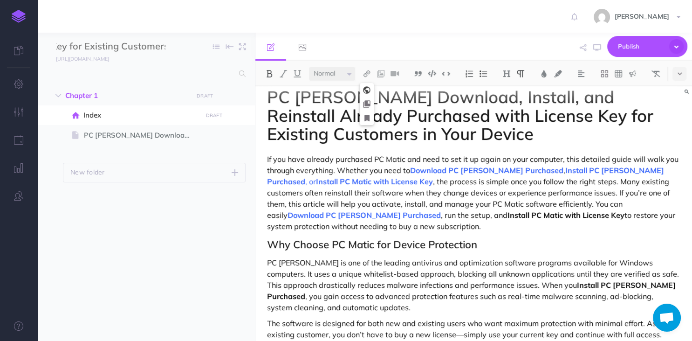
click at [369, 89] on icon at bounding box center [366, 90] width 7 height 7
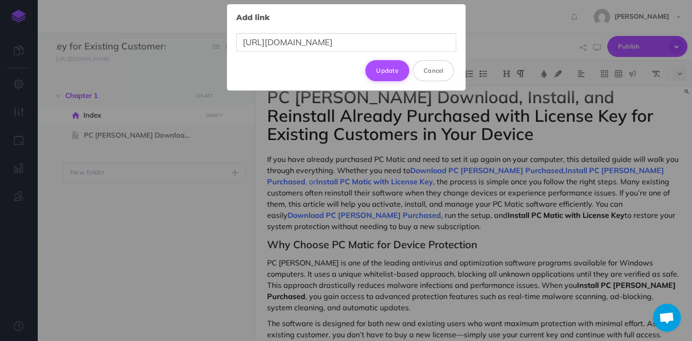
type input "[URL][DOMAIN_NAME]"
click at [388, 70] on button "Update" at bounding box center [387, 70] width 44 height 21
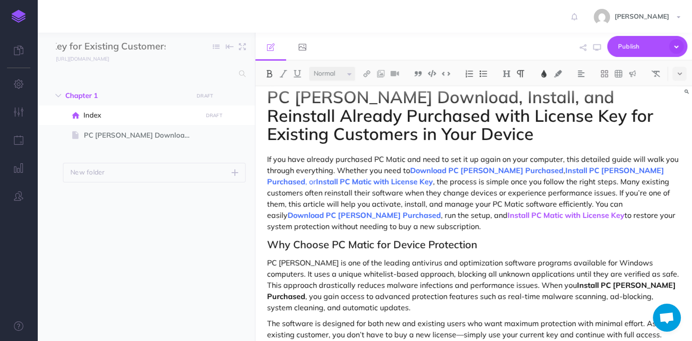
click at [545, 74] on img at bounding box center [544, 73] width 8 height 7
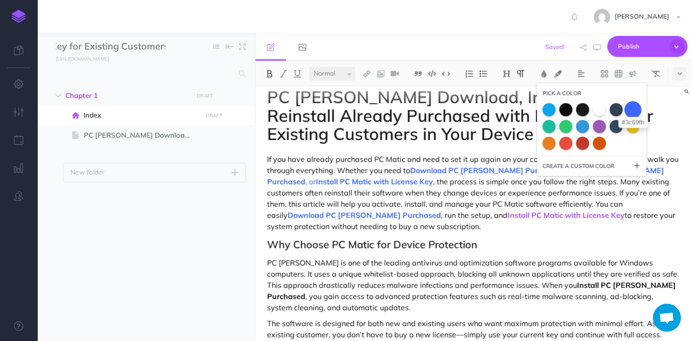
click at [634, 108] on span at bounding box center [632, 109] width 17 height 17
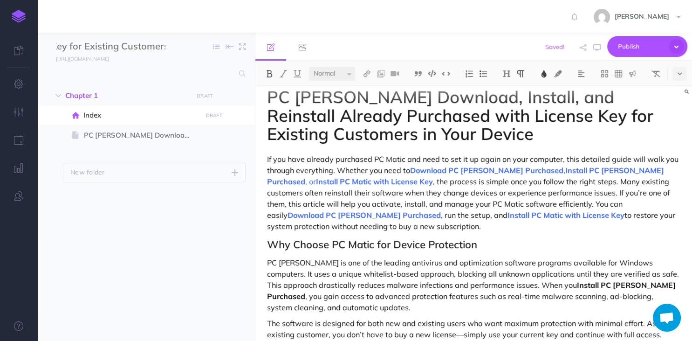
click at [592, 217] on p "If you have already purchased PC Matic and need to set it up again on your comp…" at bounding box center [473, 192] width 413 height 78
click at [631, 48] on span "Publish" at bounding box center [641, 46] width 47 height 14
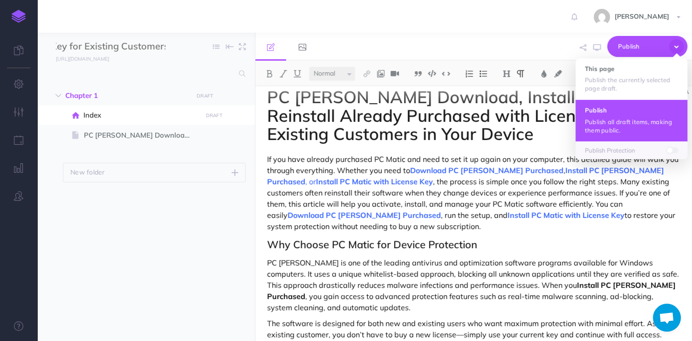
click at [630, 117] on p "Publish all draft items, making them public." at bounding box center [631, 125] width 93 height 17
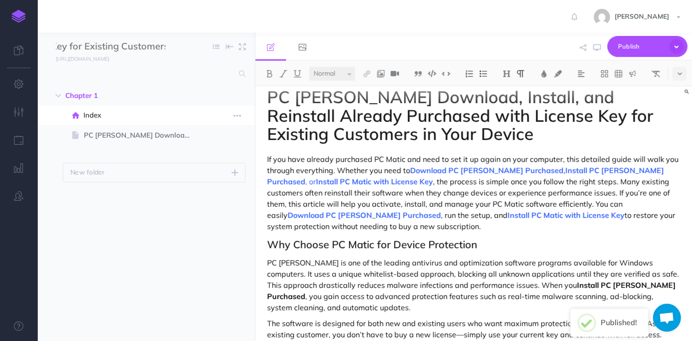
click at [122, 114] on span "Index" at bounding box center [141, 114] width 116 height 11
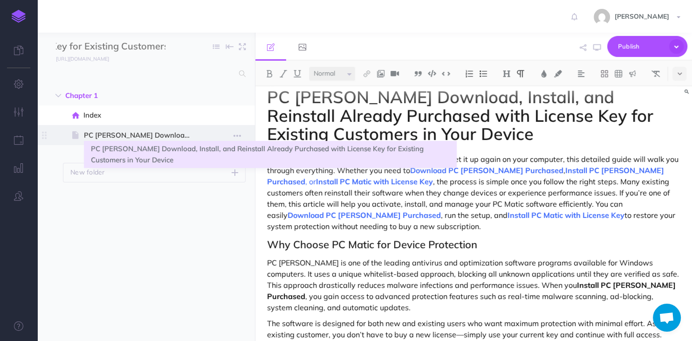
click at [131, 133] on span "PC [PERSON_NAME] Download, Install, and Reinstall Already Purchased with Licens…" at bounding box center [141, 135] width 115 height 11
select select "null"
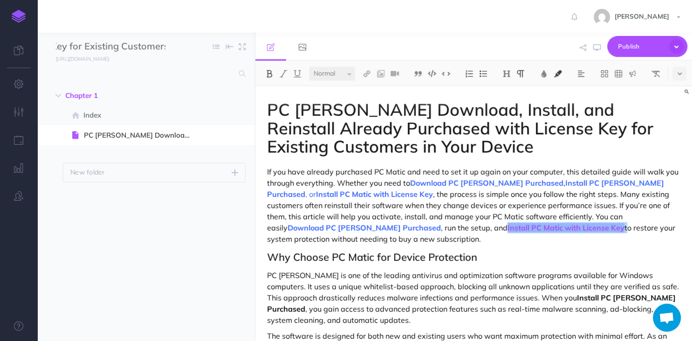
drag, startPoint x: 554, startPoint y: 228, endPoint x: 435, endPoint y: 230, distance: 119.3
click at [435, 230] on p "If you have already purchased PC Matic and need to set it up again on your comp…" at bounding box center [473, 205] width 413 height 78
click at [368, 75] on img at bounding box center [366, 73] width 8 height 7
click at [370, 90] on icon at bounding box center [366, 90] width 7 height 7
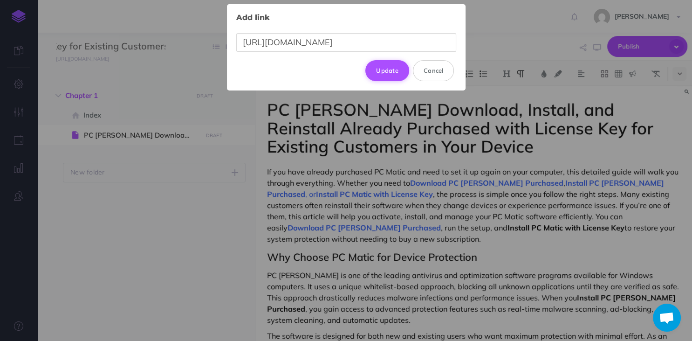
type input "[URL][DOMAIN_NAME]"
click at [395, 69] on button "Update" at bounding box center [387, 70] width 44 height 21
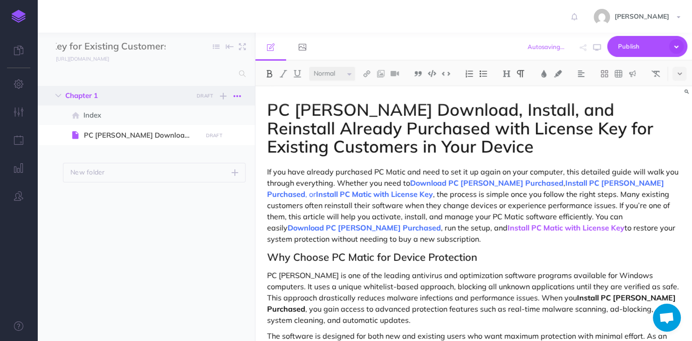
click at [233, 96] on button "button" at bounding box center [237, 95] width 17 height 11
click at [204, 144] on link "Settings" at bounding box center [211, 142] width 70 height 15
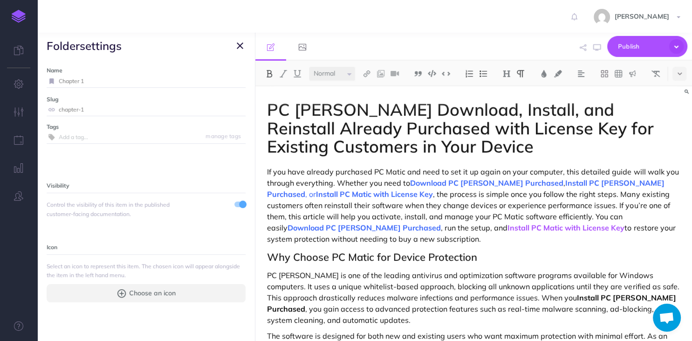
click at [149, 80] on input "Chapter 1" at bounding box center [152, 81] width 187 height 12
type input "FAQs"
drag, startPoint x: 108, startPoint y: 114, endPoint x: 58, endPoint y: 104, distance: 51.4
click at [59, 104] on input "chapter-1" at bounding box center [152, 109] width 187 height 12
type input "faqs"
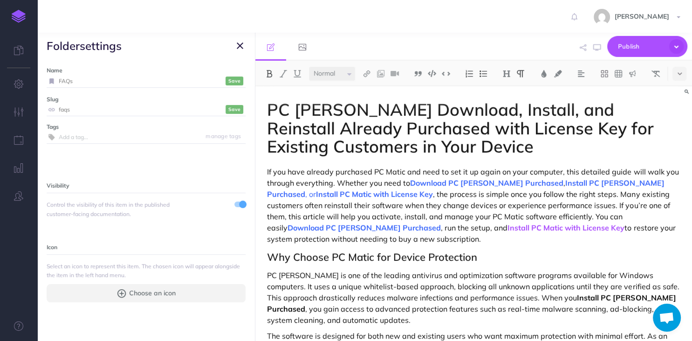
click at [232, 109] on small "Save" at bounding box center [234, 109] width 12 height 7
click at [233, 79] on small "Save" at bounding box center [234, 80] width 12 height 7
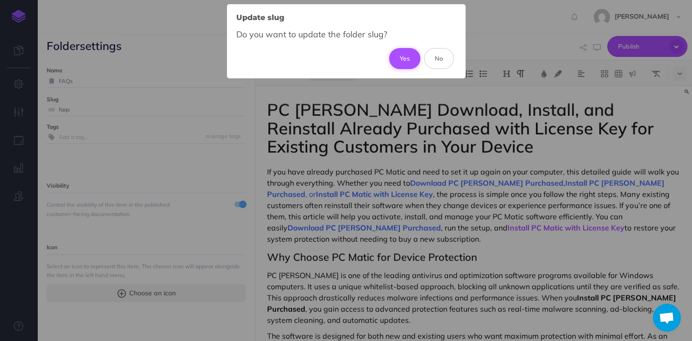
click at [401, 59] on button "Yes" at bounding box center [404, 58] width 31 height 21
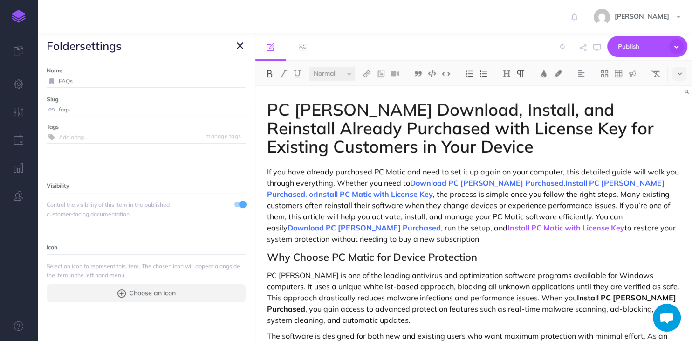
click at [239, 45] on icon "button" at bounding box center [240, 45] width 7 height 11
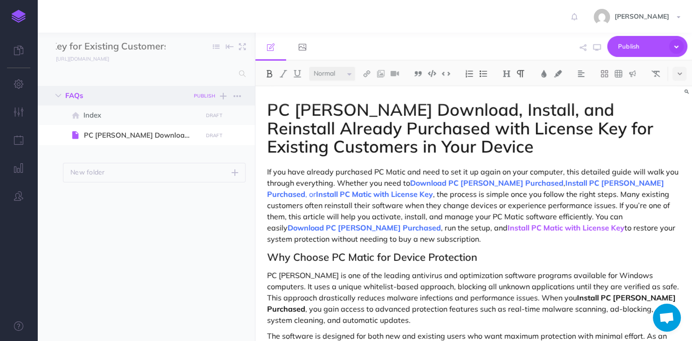
click at [206, 95] on small "PUBLISH" at bounding box center [204, 96] width 21 height 6
click at [202, 174] on button "Publish" at bounding box center [196, 175] width 30 height 16
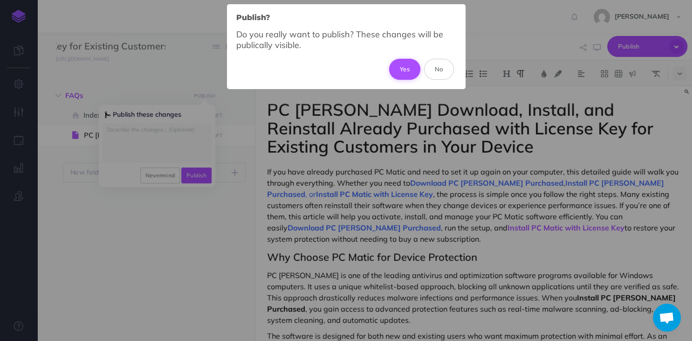
click at [410, 66] on button "Yes" at bounding box center [404, 69] width 31 height 21
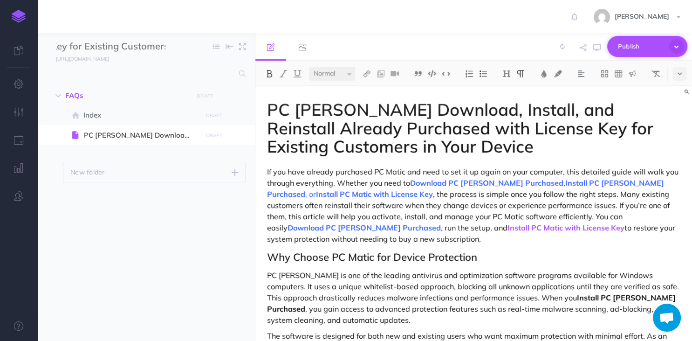
click at [625, 44] on span "Publish" at bounding box center [641, 46] width 47 height 14
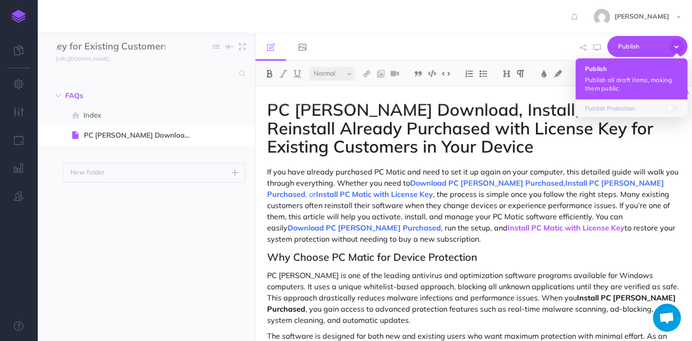
click at [619, 77] on p "Publish all draft items, making them public." at bounding box center [631, 83] width 93 height 17
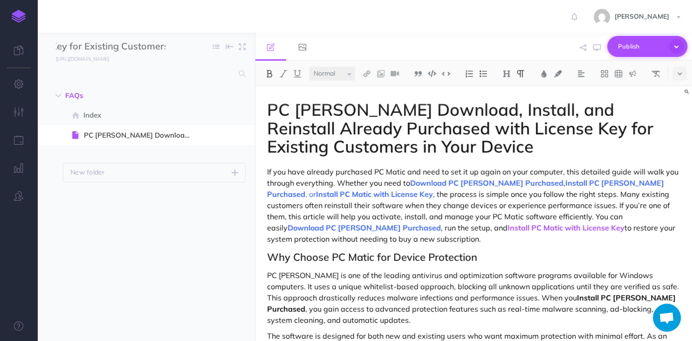
click at [650, 48] on span "Publish" at bounding box center [641, 46] width 47 height 14
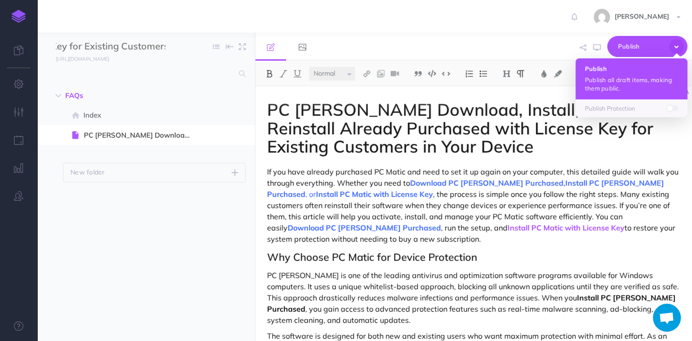
click at [604, 79] on p "Publish all draft items, making them public." at bounding box center [631, 83] width 93 height 17
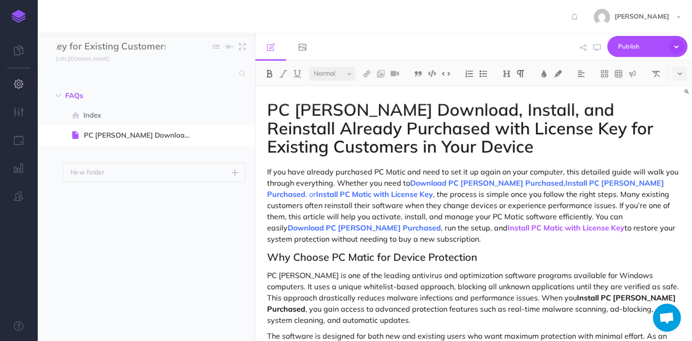
click at [21, 89] on icon "button" at bounding box center [19, 83] width 10 height 9
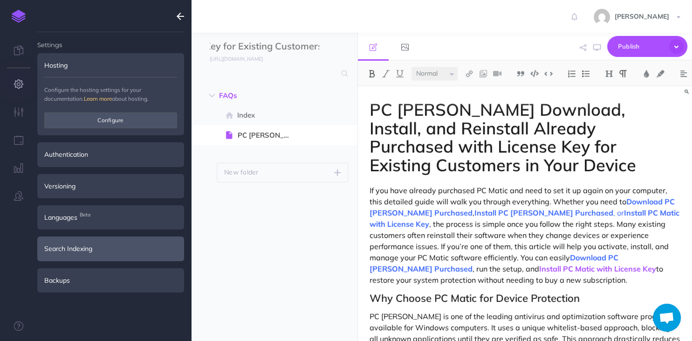
click at [110, 246] on div "Search Indexing" at bounding box center [110, 248] width 147 height 24
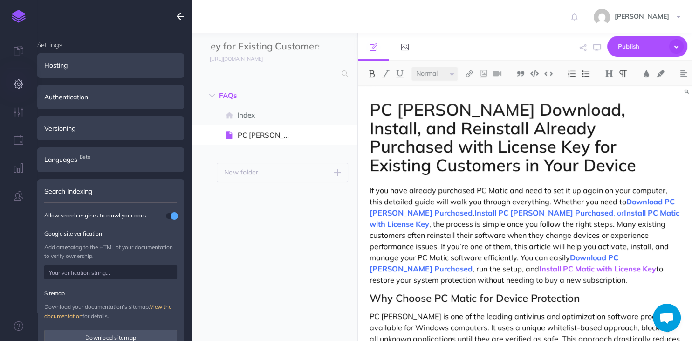
click at [111, 270] on input "text" at bounding box center [110, 272] width 133 height 14
paste input "<meta name="google-site-verification" content="qaL9DyB3symUYNLgjoMAhf7ZdiuRoCdS…"
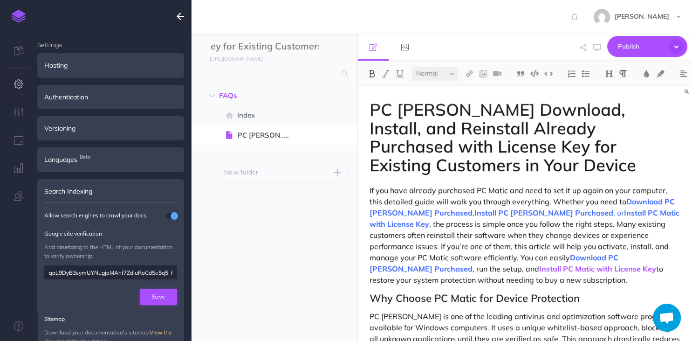
type input "qaL9DyB3symUYNLgjoMAhf7ZdiuRoCdSe5q5_fHYN48"
click at [171, 293] on button "Save" at bounding box center [158, 296] width 37 height 16
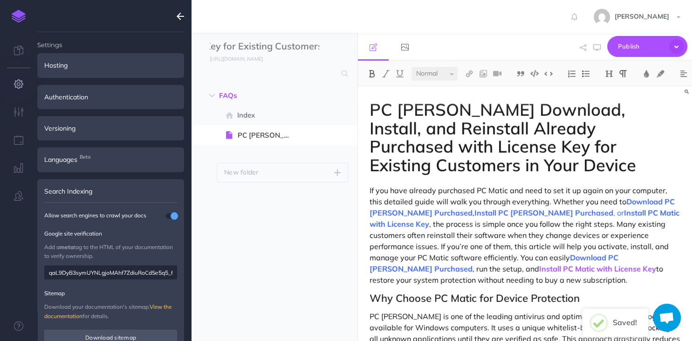
click at [180, 14] on icon "button" at bounding box center [180, 16] width 7 height 11
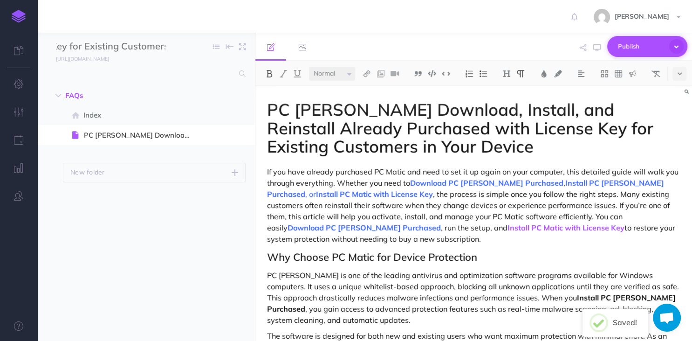
click at [640, 41] on span "Publish" at bounding box center [641, 46] width 47 height 14
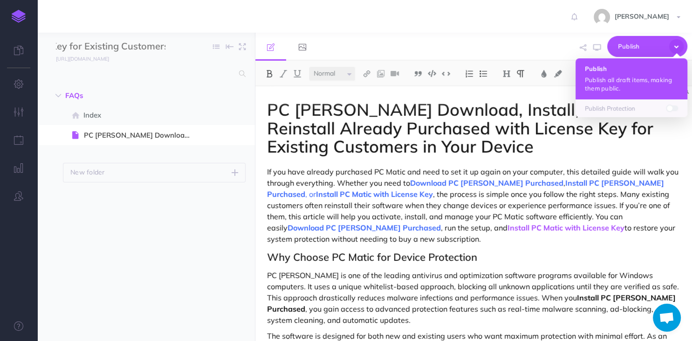
click at [612, 78] on p "Publish all draft items, making them public." at bounding box center [631, 83] width 93 height 17
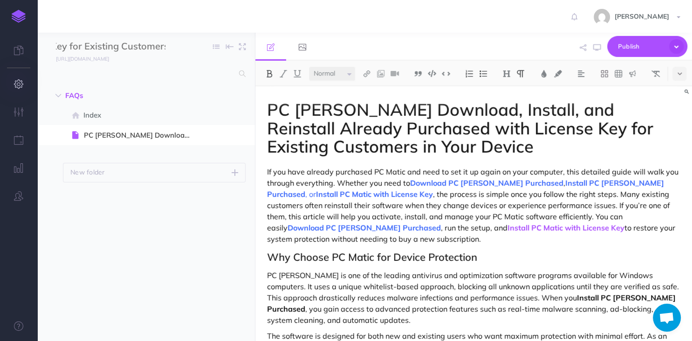
click at [18, 85] on icon "button" at bounding box center [19, 83] width 10 height 9
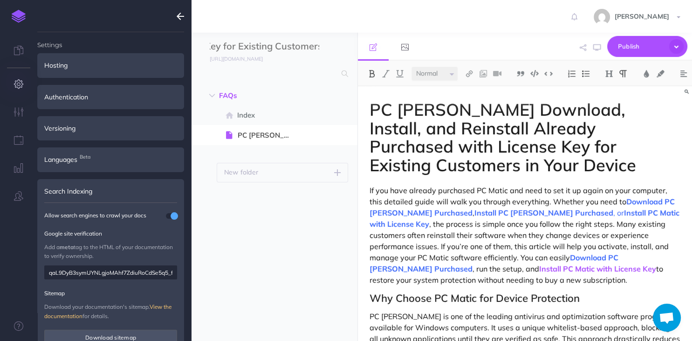
click at [130, 269] on input "qaL9DyB3symUYNLgjoMAhf7ZdiuRoCdSe5q5_fHYN48" at bounding box center [110, 272] width 133 height 14
click at [225, 263] on ul "FAQs New folder Add a new folder inside this folder New page Add a new blank pa…" at bounding box center [274, 201] width 166 height 231
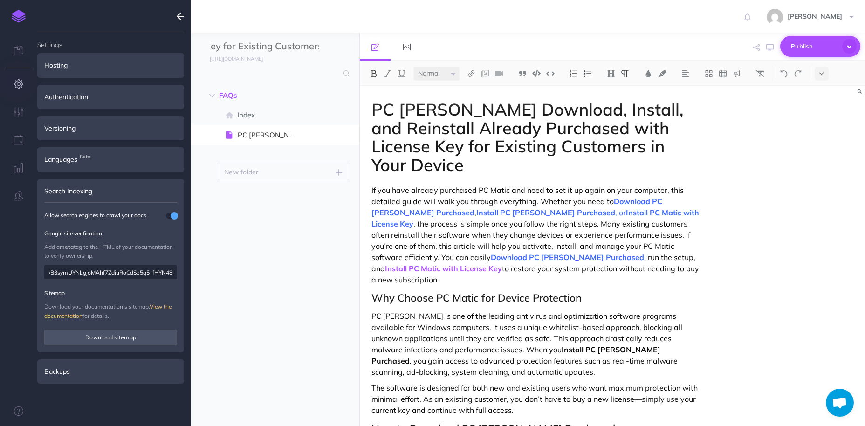
click at [691, 48] on button "Publish" at bounding box center [820, 46] width 80 height 21
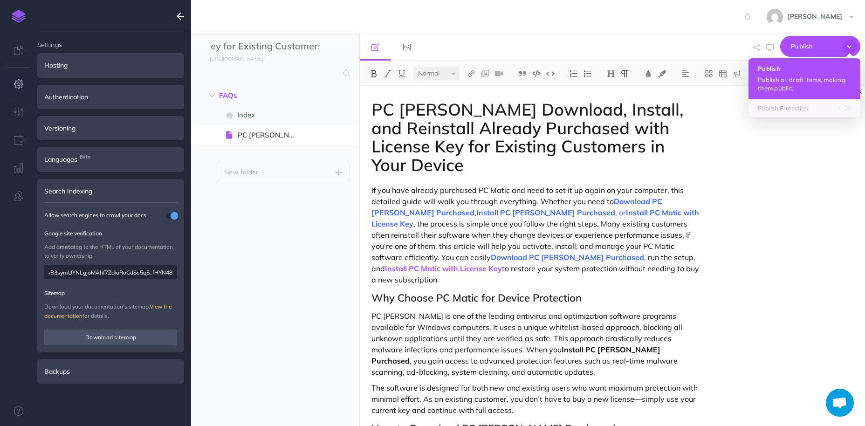
click at [691, 84] on p "Publish all draft items, making them public." at bounding box center [804, 83] width 93 height 17
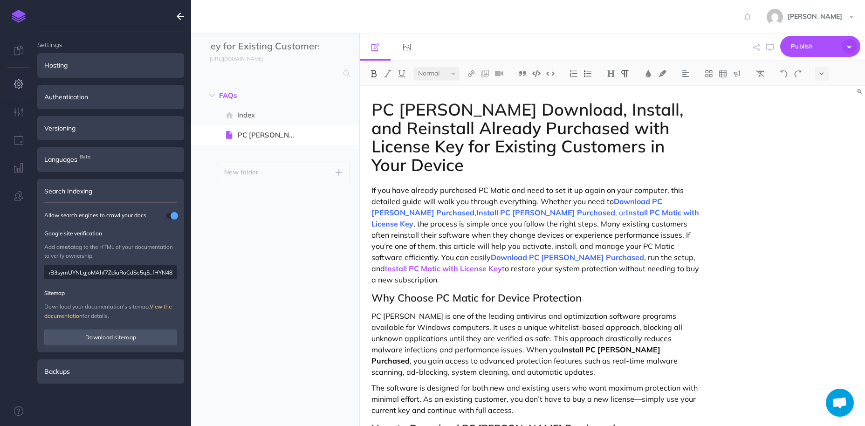
click at [183, 18] on icon "button" at bounding box center [180, 16] width 7 height 11
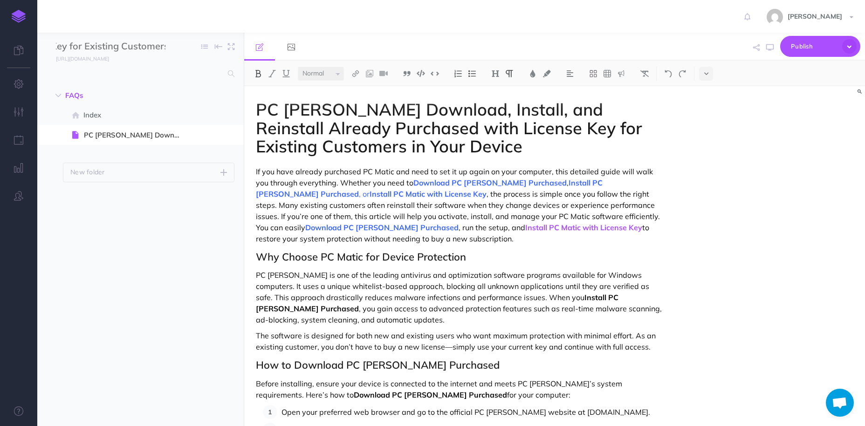
scroll to position [0, 382]
click at [691, 15] on span "[PERSON_NAME]" at bounding box center [815, 16] width 64 height 8
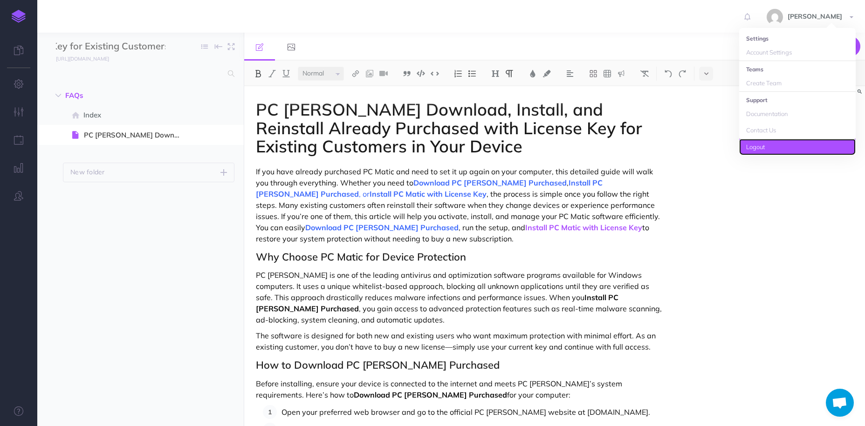
click at [691, 144] on link "Logout" at bounding box center [797, 147] width 116 height 16
